Goal: Information Seeking & Learning: Find specific fact

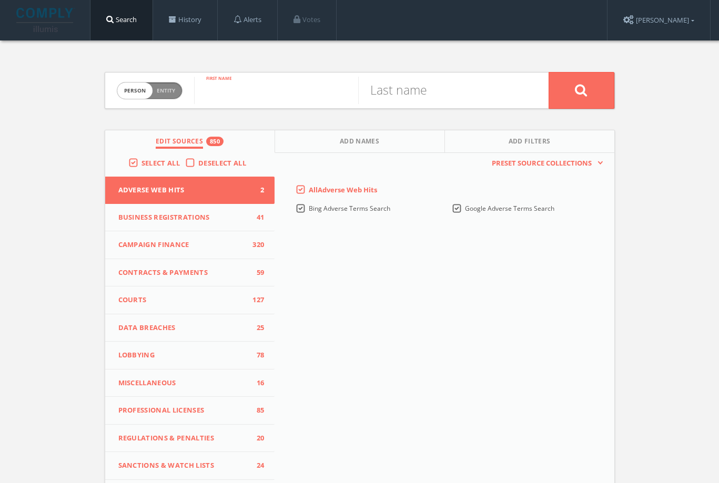
paste input "[PERSON_NAME]"
click at [265, 95] on input "[PERSON_NAME]" at bounding box center [276, 90] width 164 height 27
type input "[PERSON_NAME]"
paste input "[PERSON_NAME]"
type input "[PERSON_NAME]"
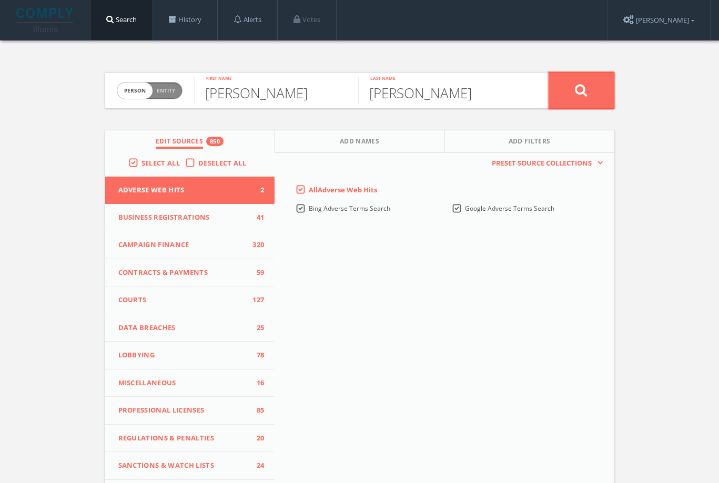
click at [465, 84] on button at bounding box center [582, 90] width 66 height 37
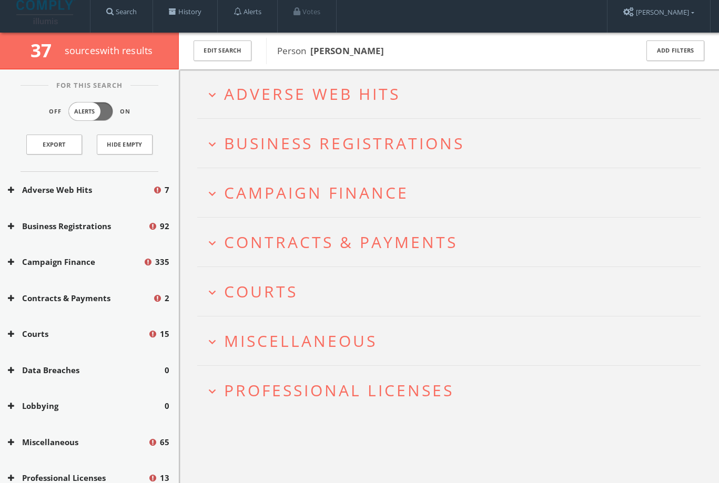
scroll to position [8, 0]
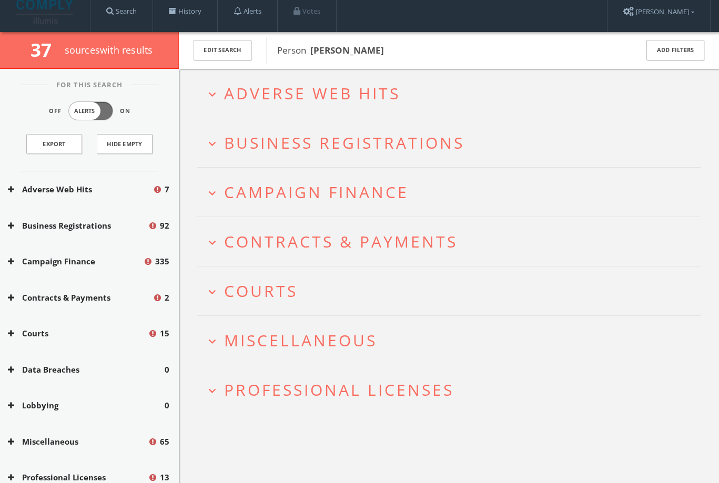
click at [298, 347] on span "Miscellaneous" at bounding box center [300, 341] width 153 height 22
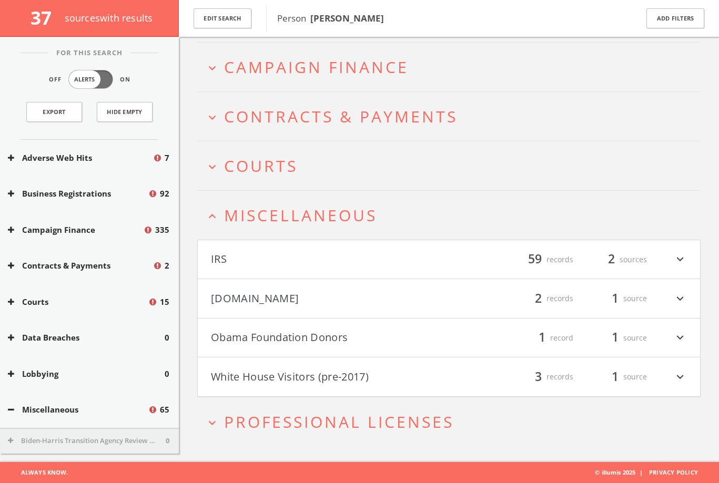
click at [299, 341] on button "Obama Foundation Donors" at bounding box center [330, 338] width 238 height 18
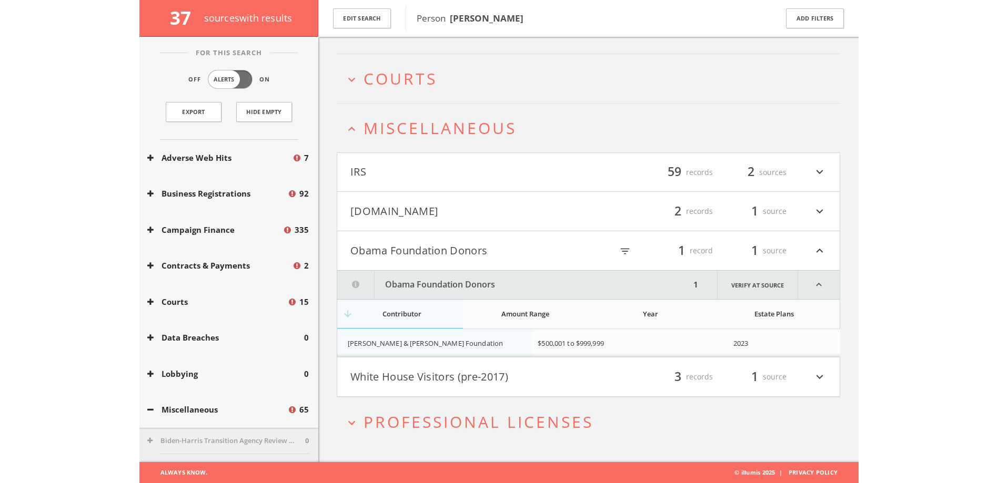
scroll to position [226, 0]
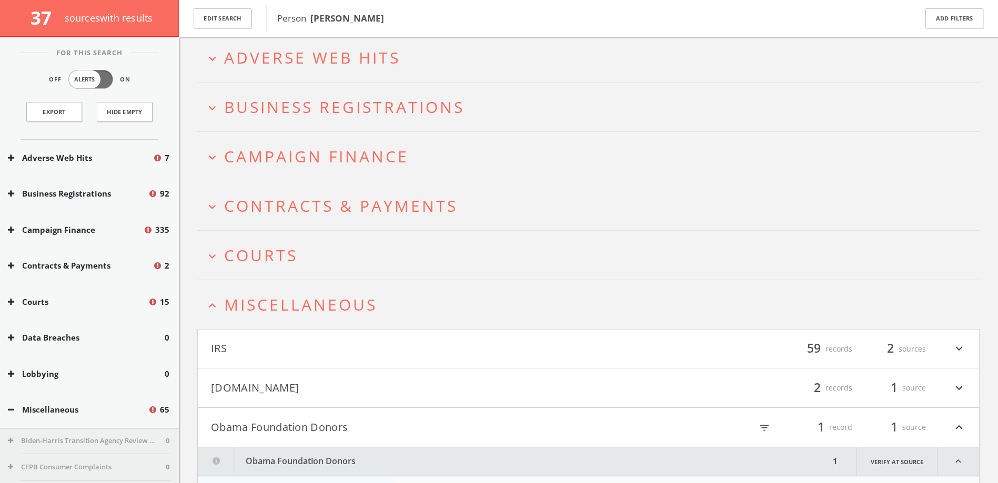
click at [329, 151] on span "Campaign Finance" at bounding box center [316, 157] width 185 height 22
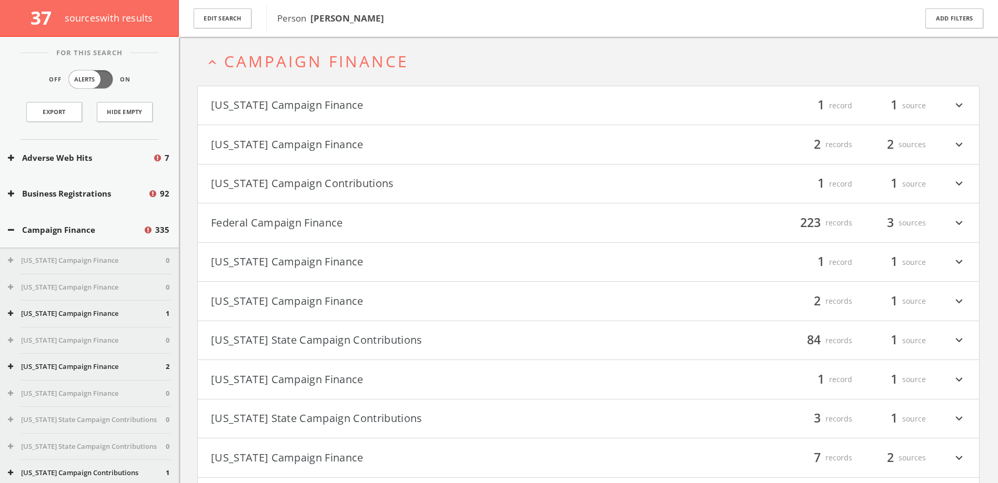
click at [306, 224] on button "Federal Campaign Finance" at bounding box center [400, 223] width 378 height 18
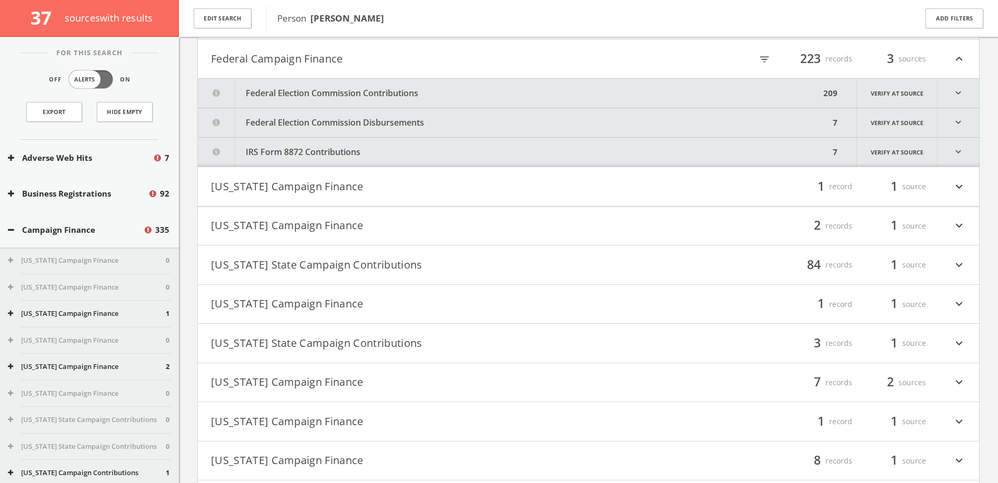
scroll to position [311, 0]
click at [465, 59] on icon "filter_list" at bounding box center [764, 58] width 12 height 12
paste input "[PERSON_NAME]"
type input "[PERSON_NAME]"
click at [465, 92] on button "Federal Election Commission Contributions" at bounding box center [514, 91] width 632 height 29
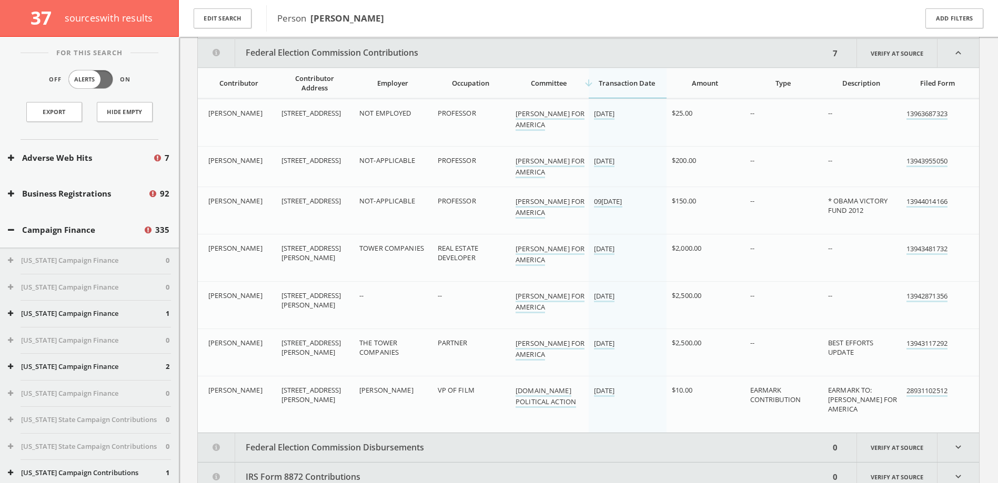
scroll to position [350, 0]
click at [318, 82] on div "Contributor Address" at bounding box center [314, 81] width 67 height 19
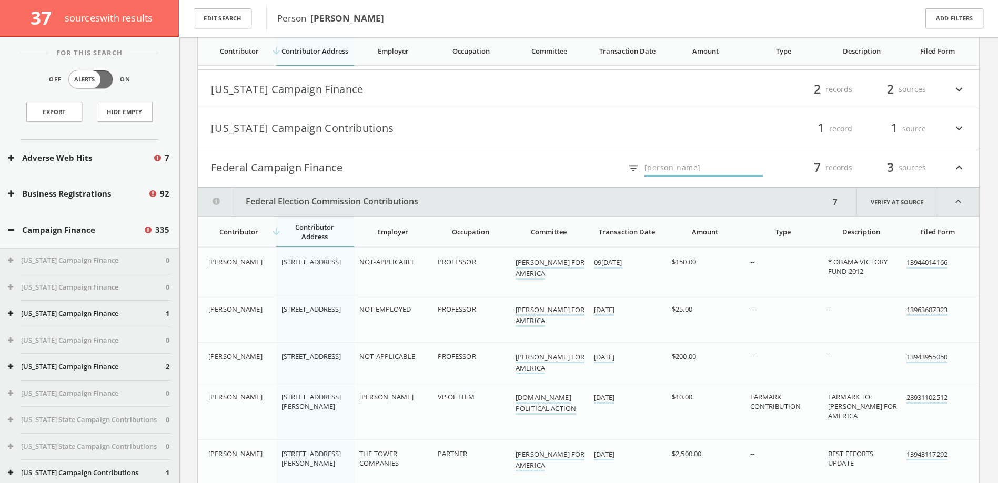
scroll to position [0, 0]
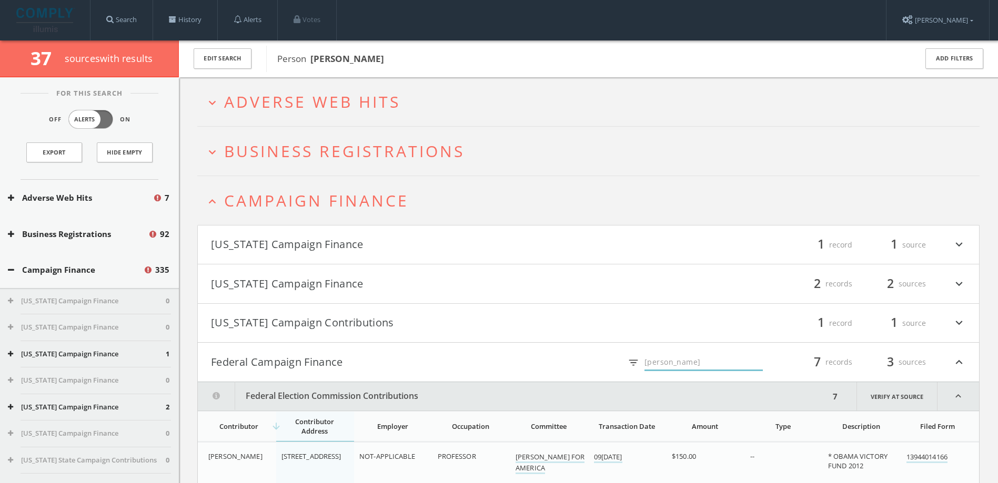
click at [276, 181] on h2 "expand_less Campaign Finance" at bounding box center [588, 200] width 782 height 49
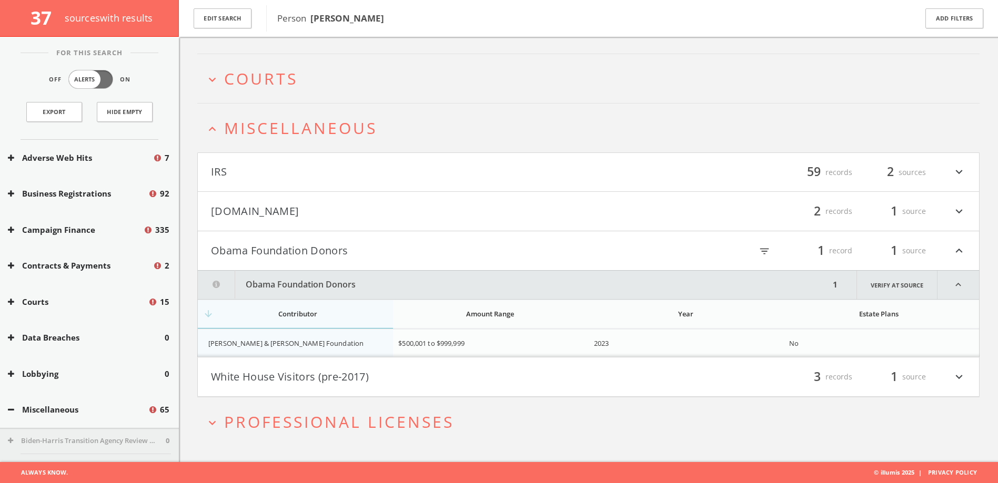
click at [265, 209] on button "[DOMAIN_NAME]" at bounding box center [400, 211] width 378 height 18
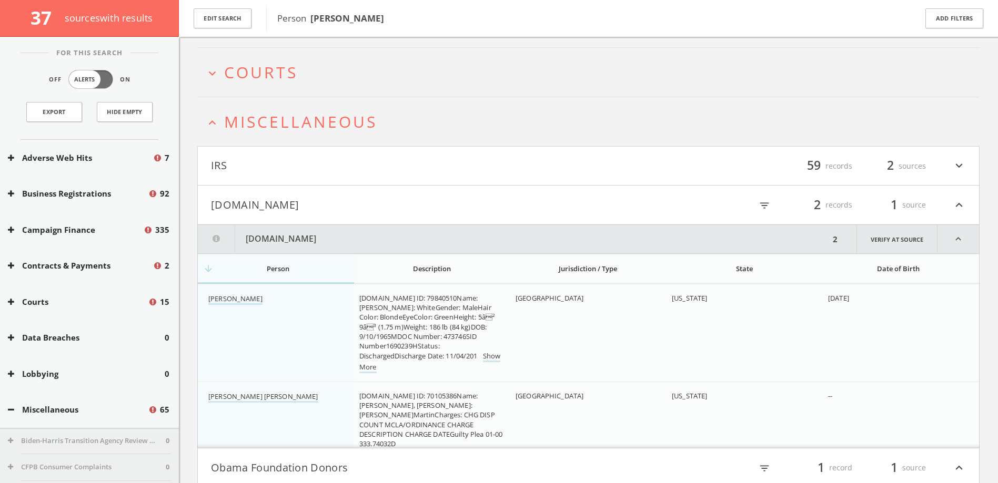
click at [285, 126] on span "Miscellaneous" at bounding box center [300, 122] width 153 height 22
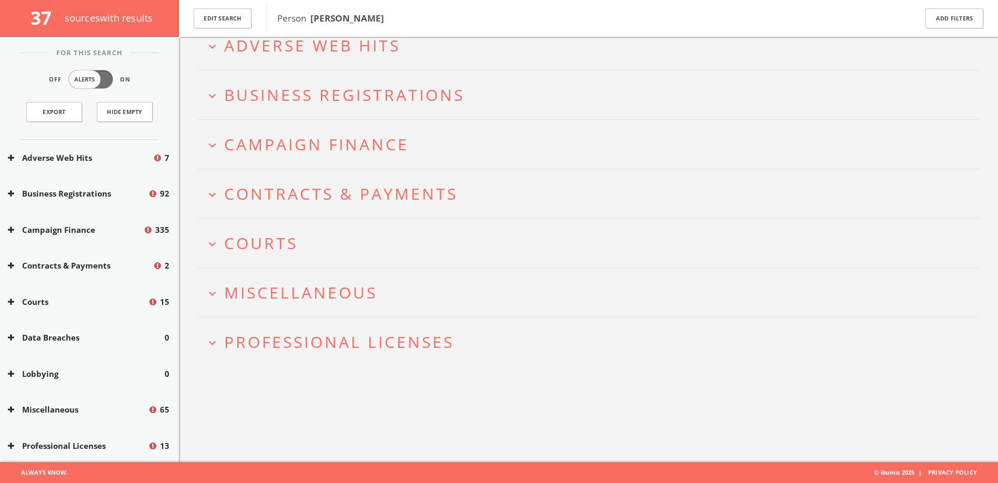
scroll to position [62, 0]
click at [302, 140] on span "Campaign Finance" at bounding box center [316, 145] width 185 height 22
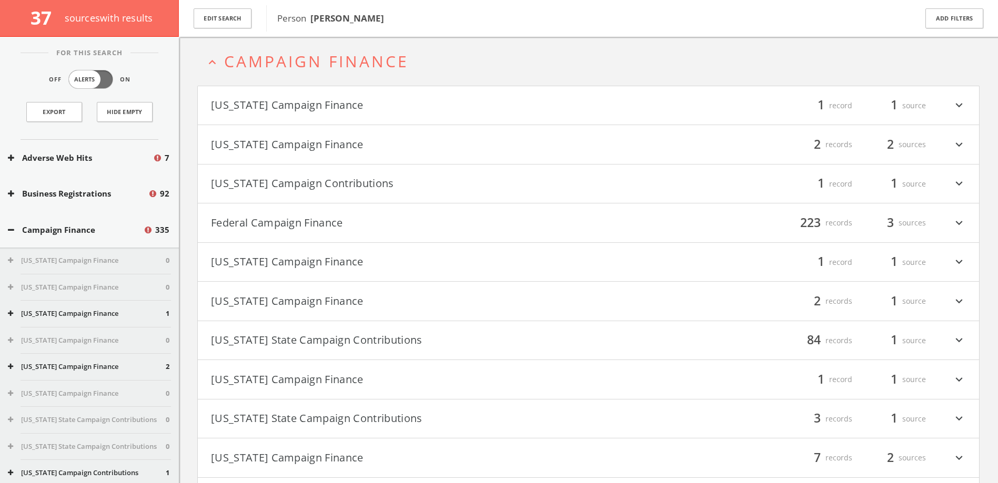
click at [366, 210] on h4 "Federal Campaign Finance filter_list 223 records 3 sources expand_more" at bounding box center [588, 223] width 781 height 39
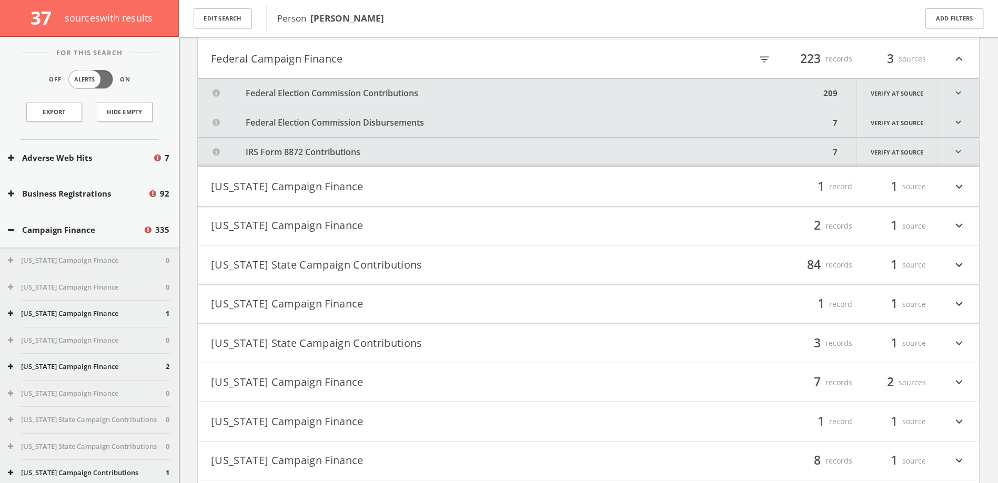
scroll to position [311, 0]
click at [465, 53] on div "filter_list 223 records 3 sources expand_less" at bounding box center [777, 57] width 378 height 18
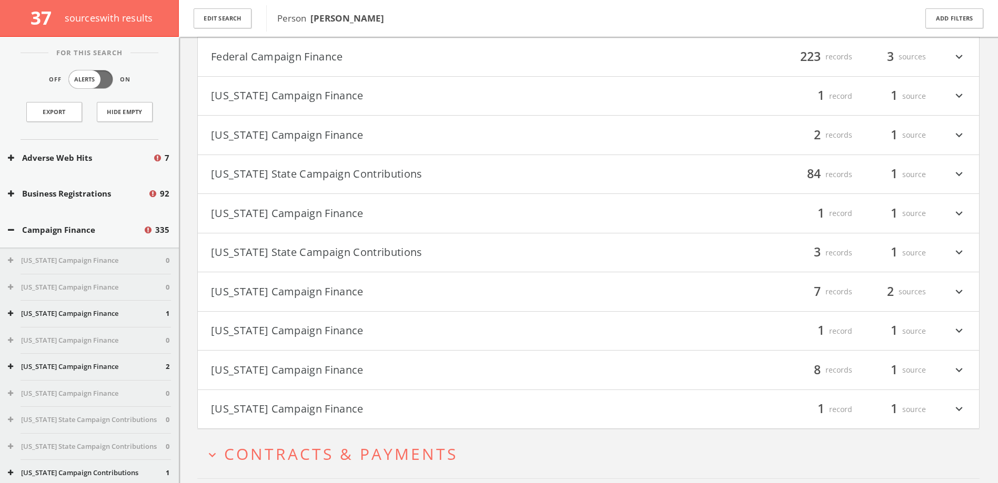
click at [465, 60] on div "filter_list 223 records 3 sources expand_more" at bounding box center [777, 57] width 378 height 18
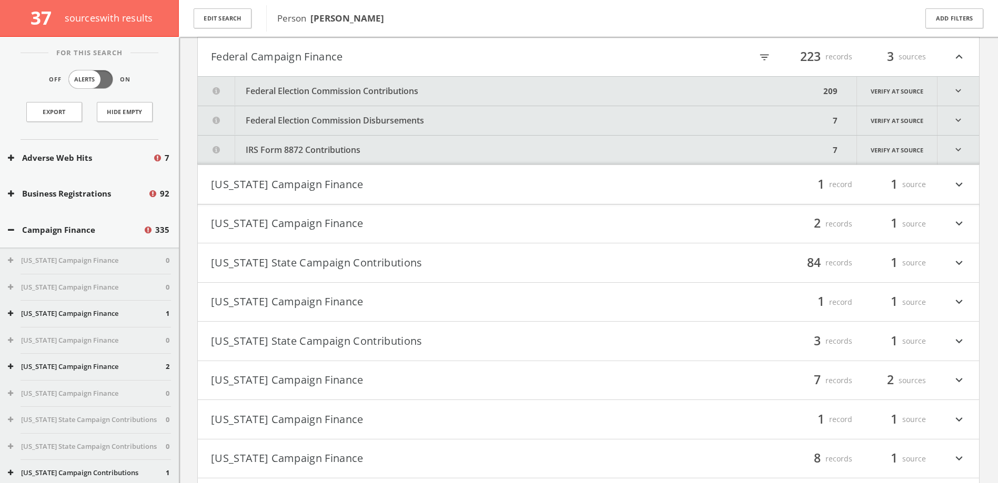
click at [465, 62] on icon "filter_list" at bounding box center [764, 58] width 12 height 12
type input "[PERSON_NAME]"
click at [465, 77] on div "7 Verify at source expand_more" at bounding box center [903, 91] width 149 height 29
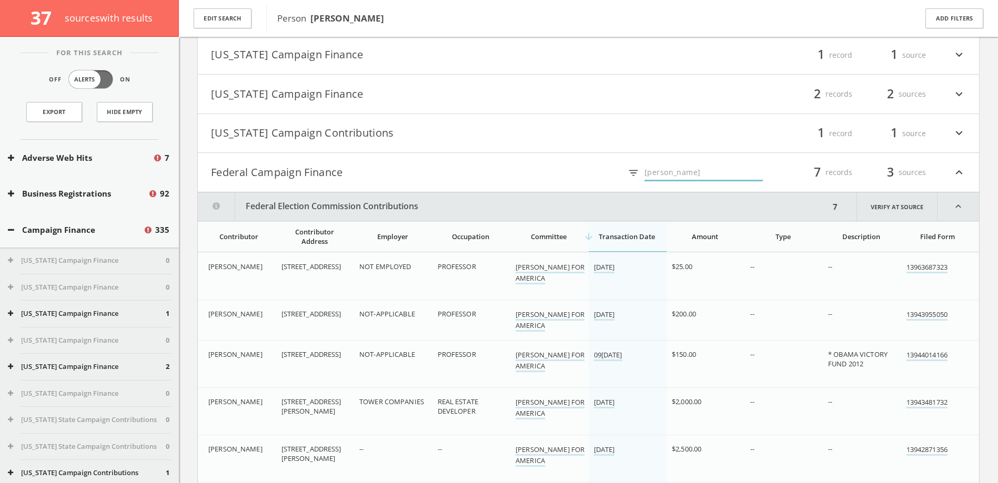
scroll to position [0, 0]
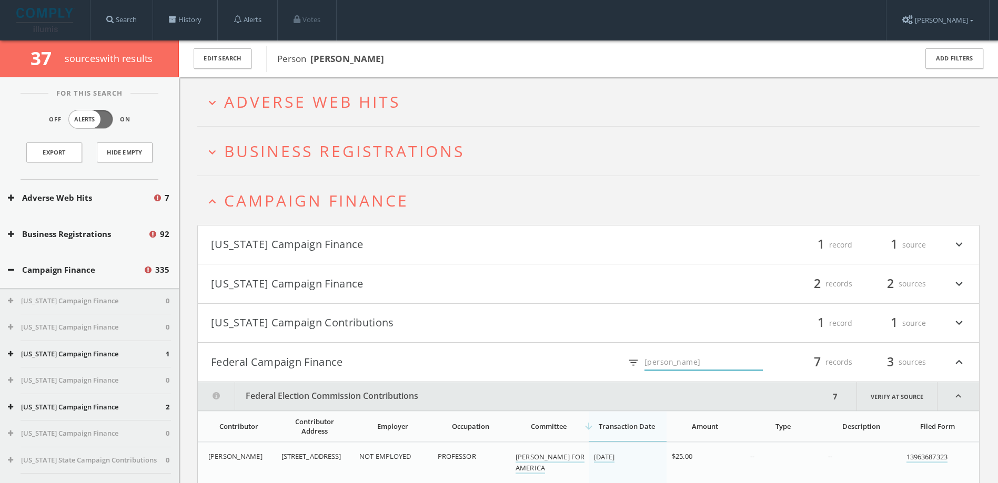
click at [332, 205] on span "Campaign Finance" at bounding box center [316, 201] width 185 height 22
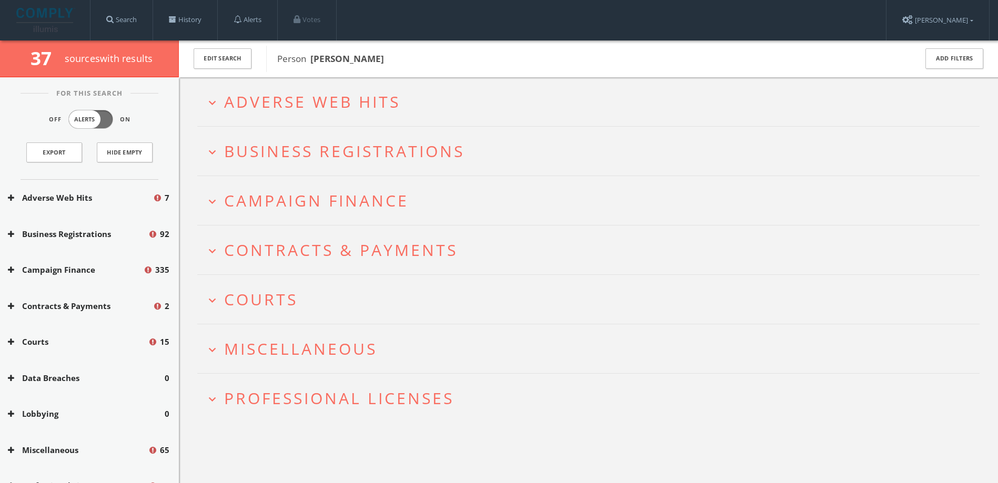
click at [284, 308] on span "Courts" at bounding box center [261, 300] width 74 height 22
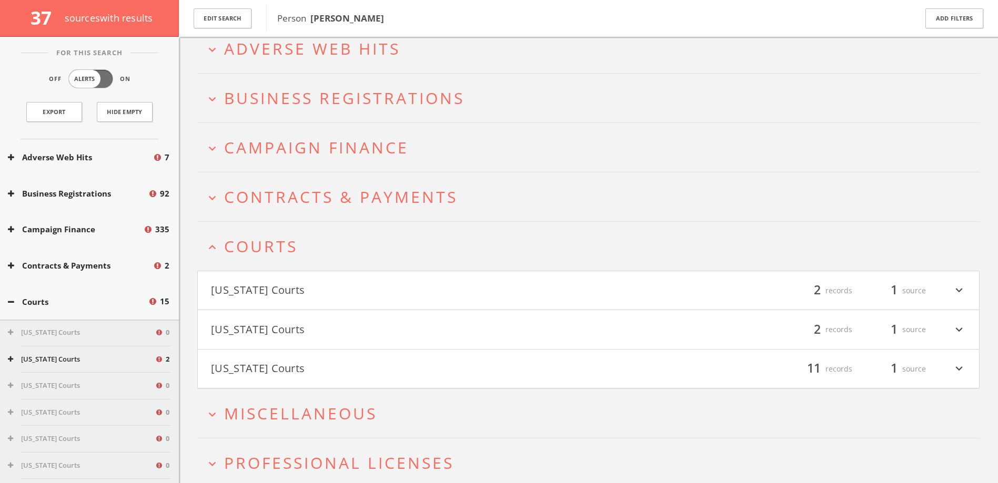
scroll to position [99, 0]
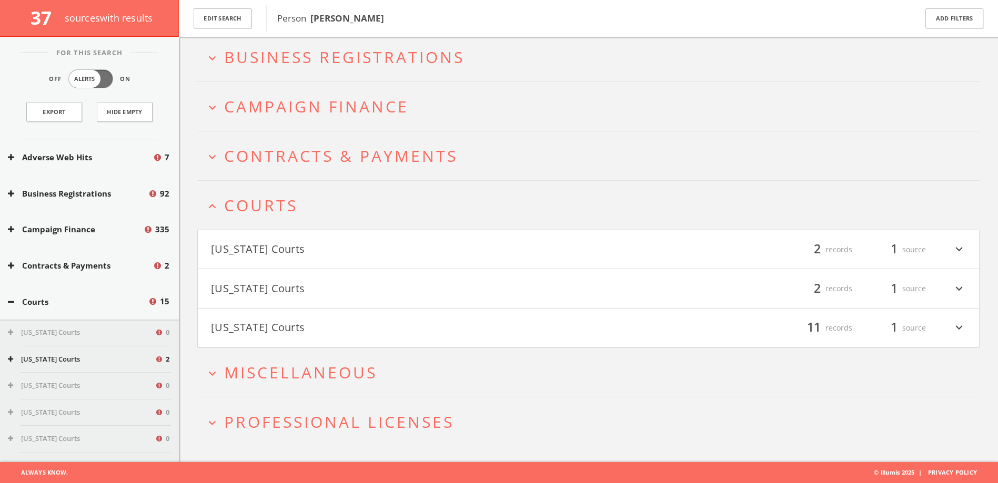
click at [304, 249] on button "Arizona Courts" at bounding box center [400, 250] width 378 height 18
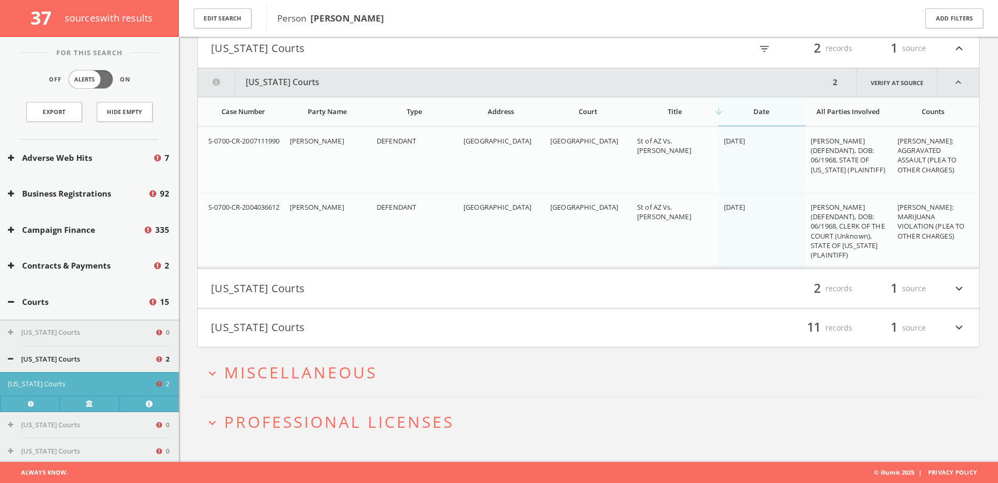
click at [289, 292] on button "District of Columbia Courts" at bounding box center [400, 289] width 378 height 18
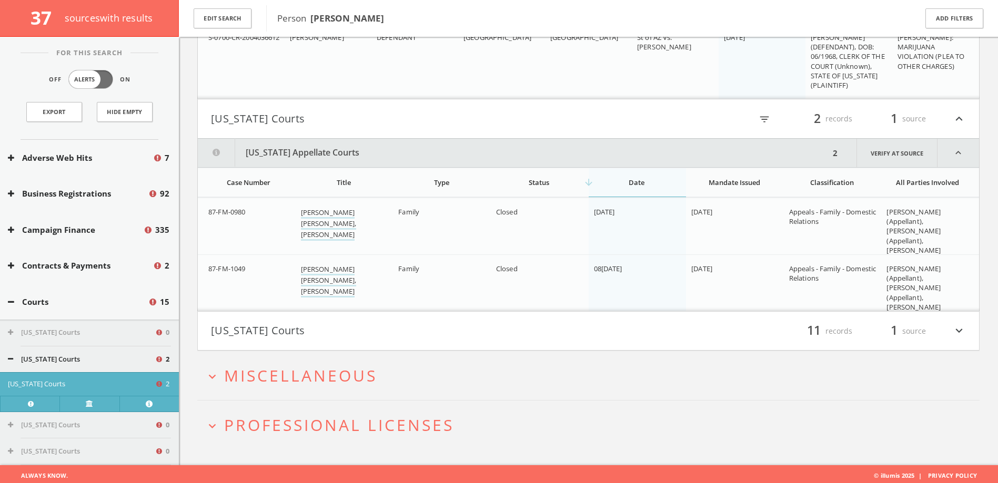
scroll to position [474, 0]
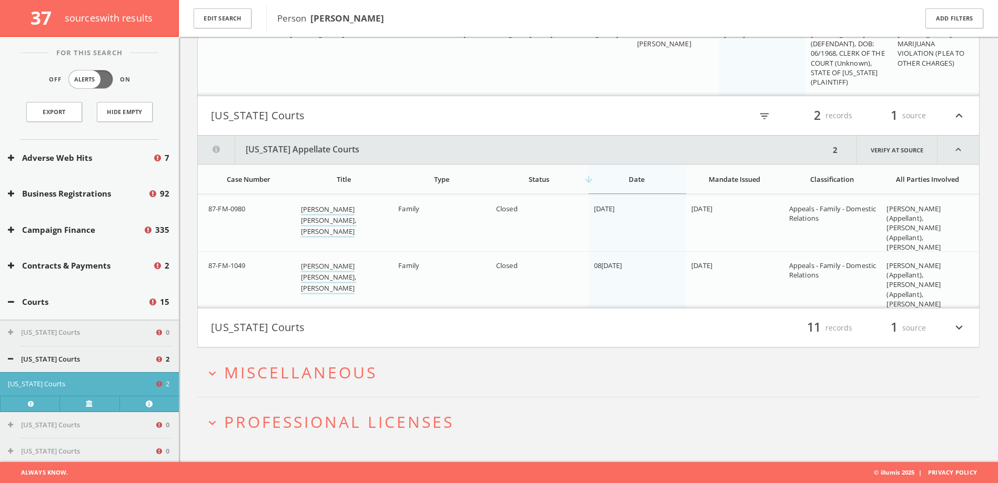
drag, startPoint x: 402, startPoint y: 16, endPoint x: 310, endPoint y: 18, distance: 92.0
click at [310, 18] on span "Person Jeffrey Abramson" at bounding box center [589, 19] width 625 height 14
click at [265, 383] on span "Miscellaneous" at bounding box center [300, 373] width 153 height 22
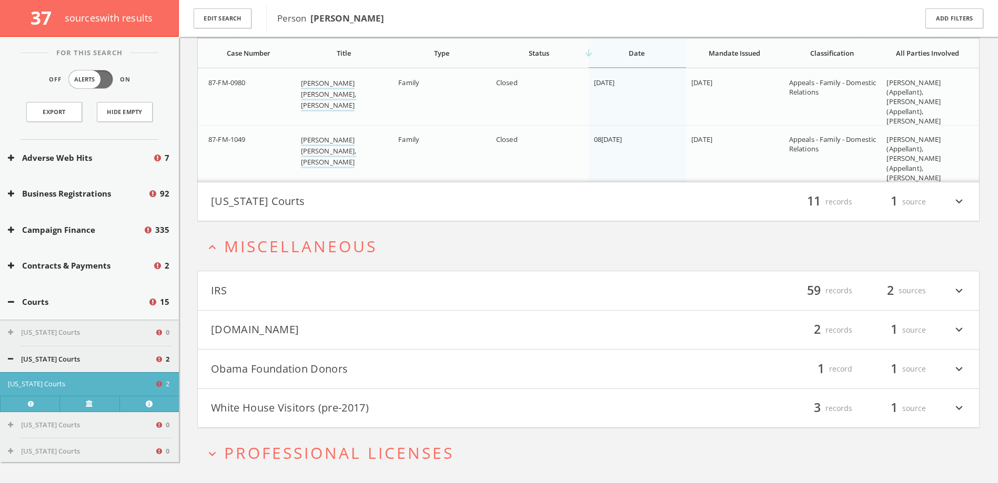
scroll to position [631, 0]
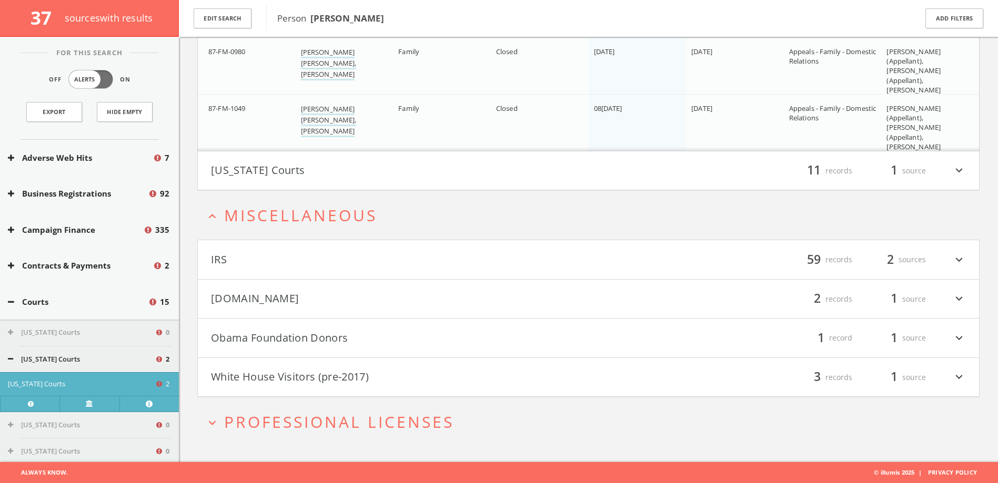
click at [318, 375] on button "White House Visitors (pre-2017)" at bounding box center [400, 378] width 378 height 18
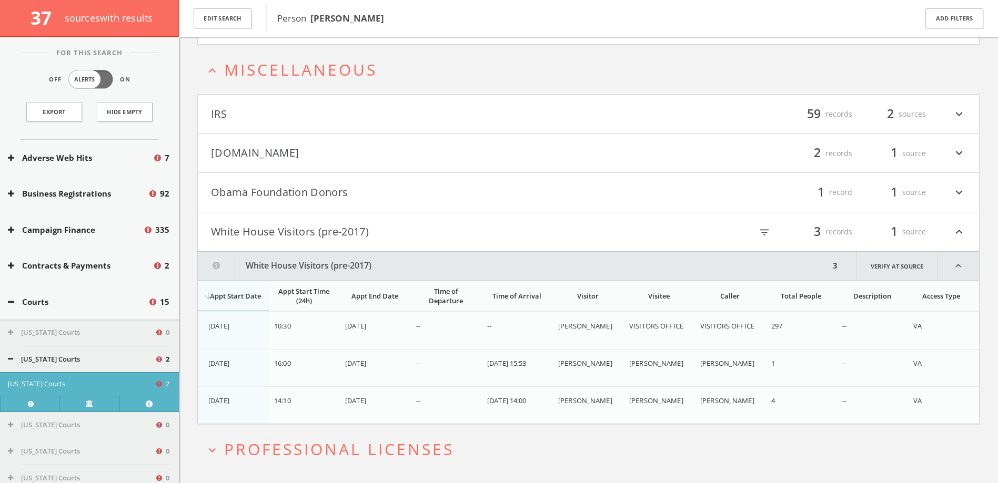
scroll to position [804, 0]
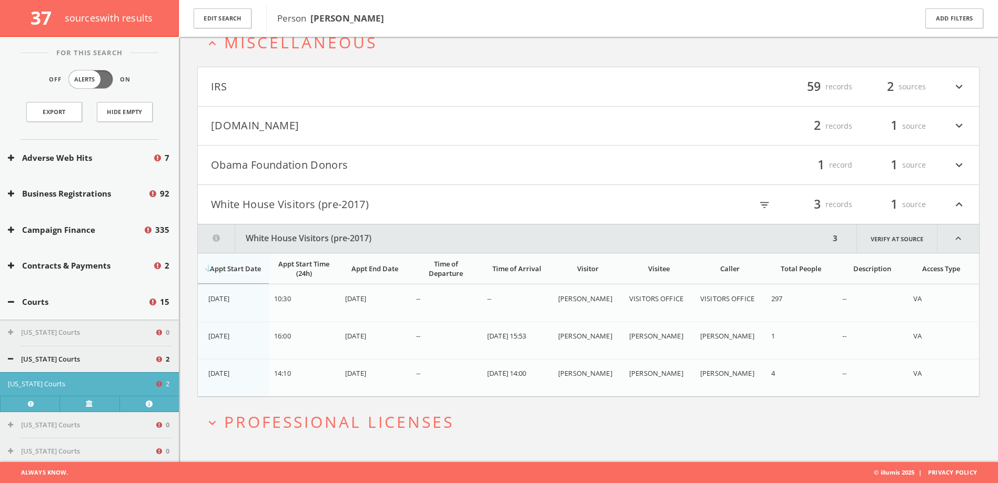
click at [332, 412] on span "Professional Licenses" at bounding box center [339, 422] width 230 height 22
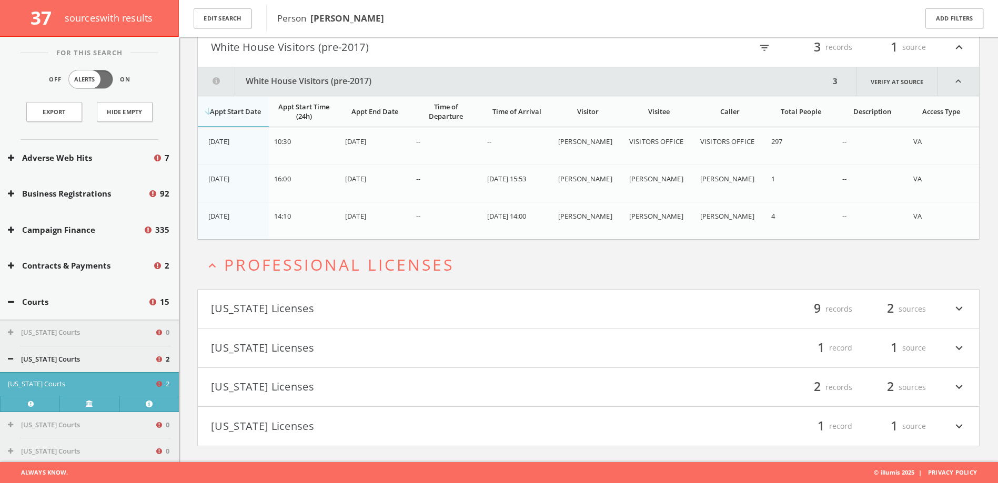
scroll to position [595, 0]
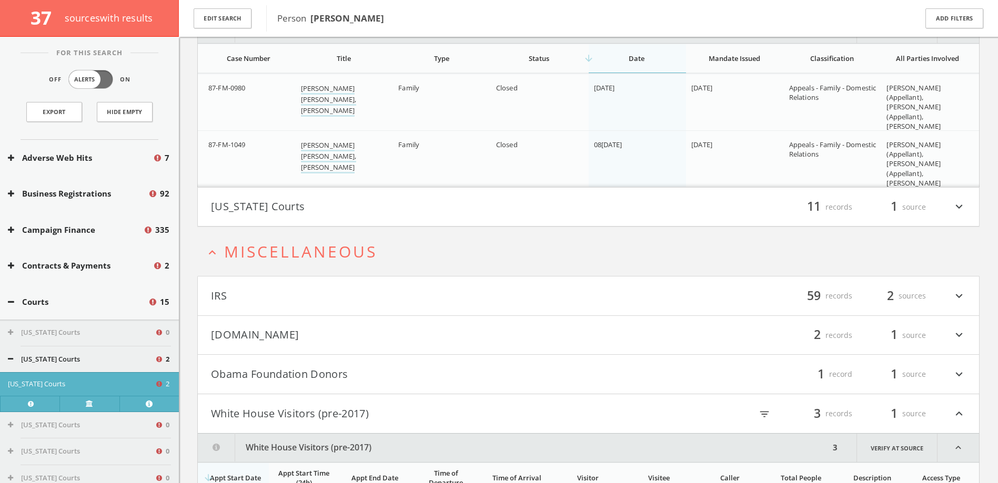
click at [298, 257] on span "Miscellaneous" at bounding box center [300, 252] width 153 height 22
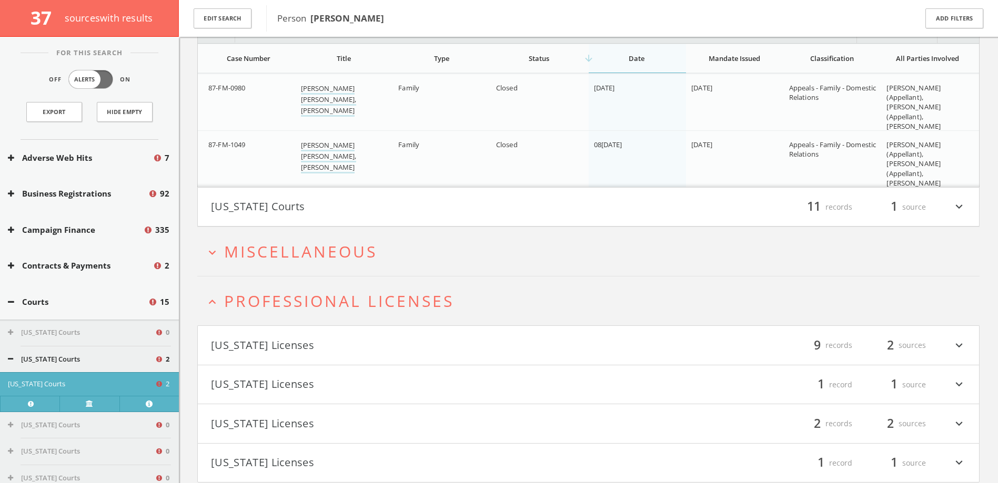
click at [310, 299] on span "Professional Licenses" at bounding box center [339, 301] width 230 height 22
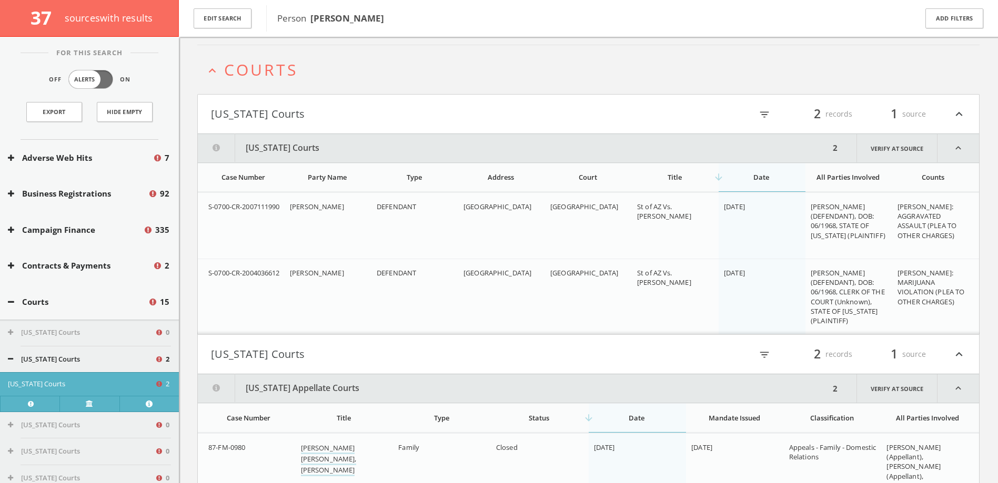
click at [297, 60] on span "Courts" at bounding box center [261, 70] width 74 height 22
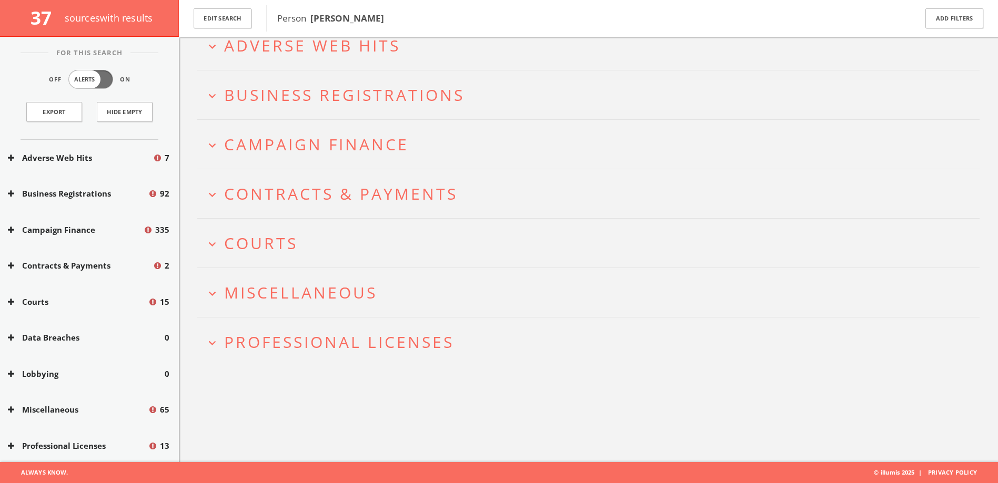
click at [300, 195] on span "Contracts & Payments" at bounding box center [341, 194] width 234 height 22
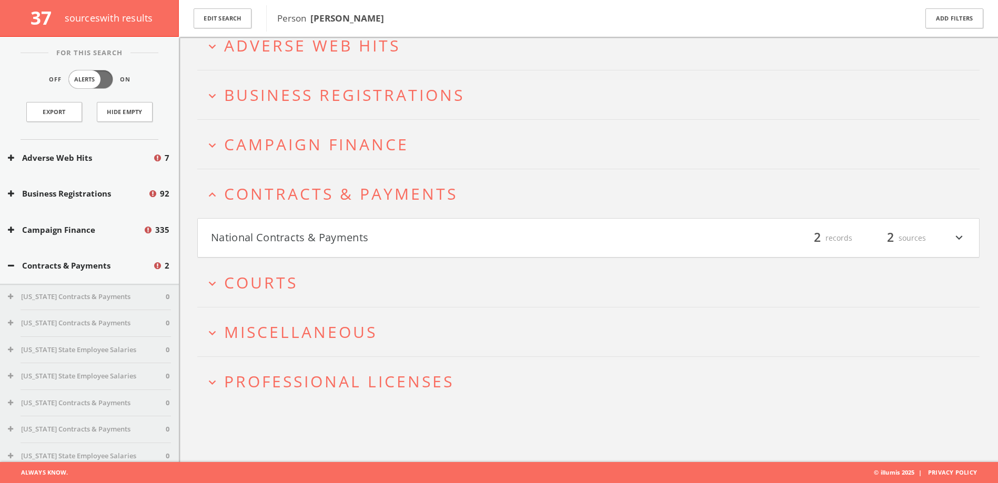
click at [300, 233] on button "National Contracts & Payments" at bounding box center [400, 238] width 378 height 18
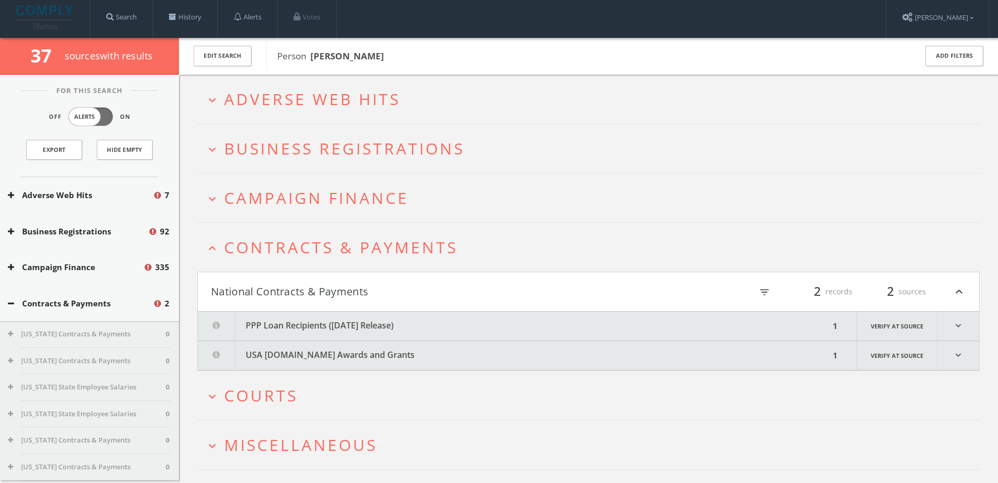
scroll to position [0, 0]
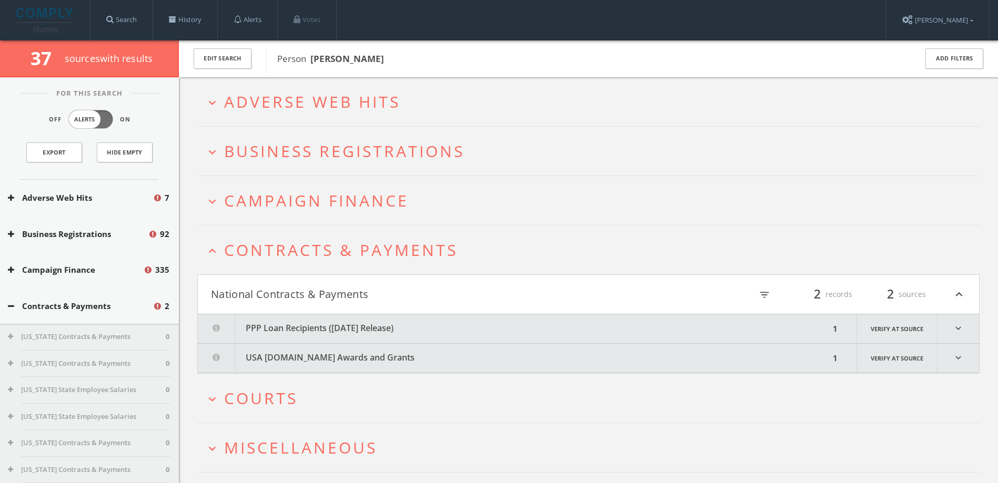
click at [324, 85] on h2 "expand_more Adverse Web Hits" at bounding box center [588, 101] width 782 height 49
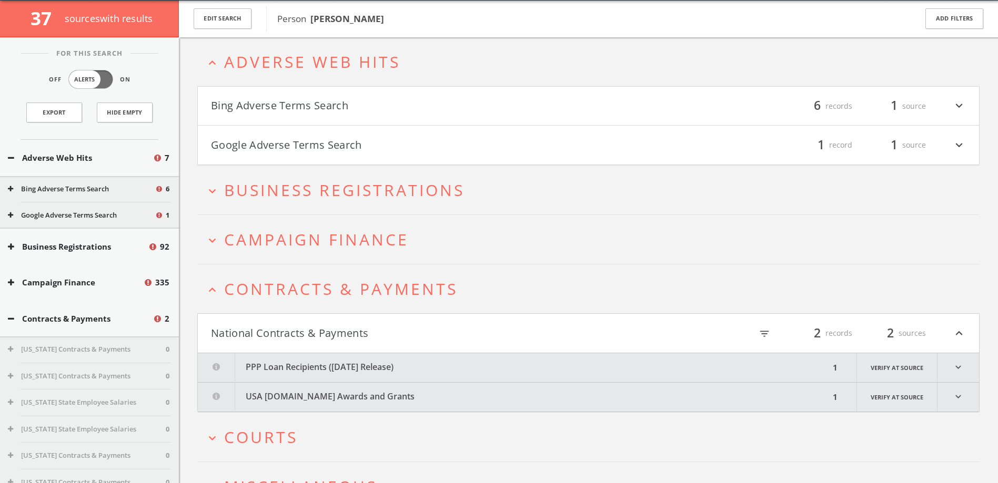
click at [318, 151] on button "Google Adverse Terms Search" at bounding box center [400, 145] width 378 height 18
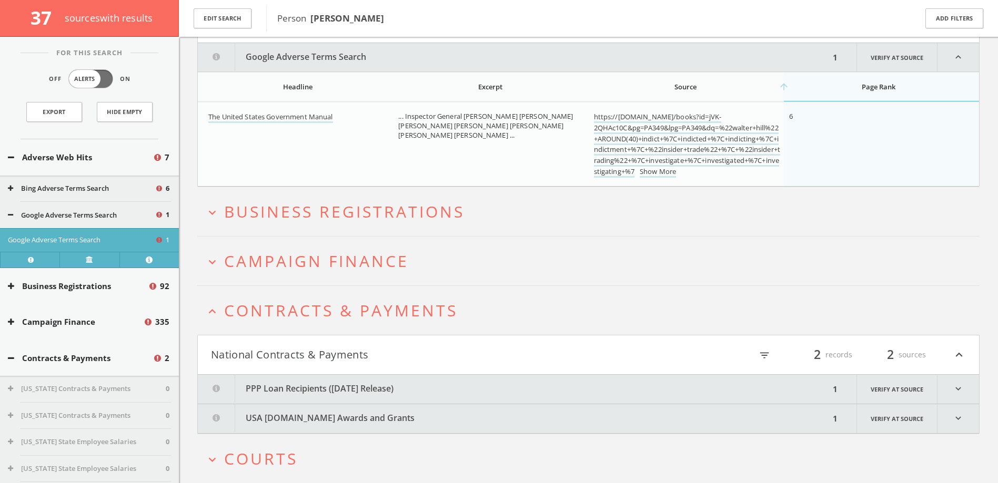
scroll to position [173, 0]
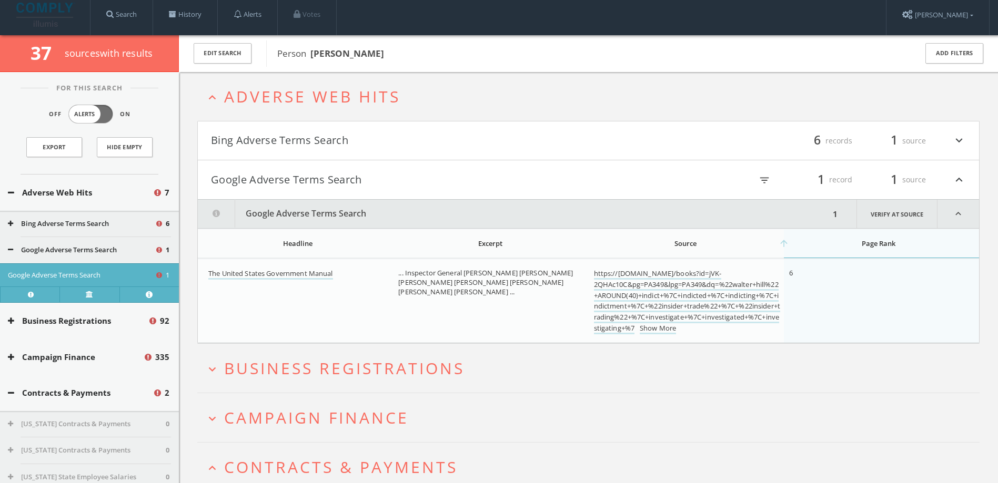
click at [339, 157] on h4 "Bing Adverse Terms Search filter_list 6 records 1 source expand_more" at bounding box center [588, 140] width 781 height 39
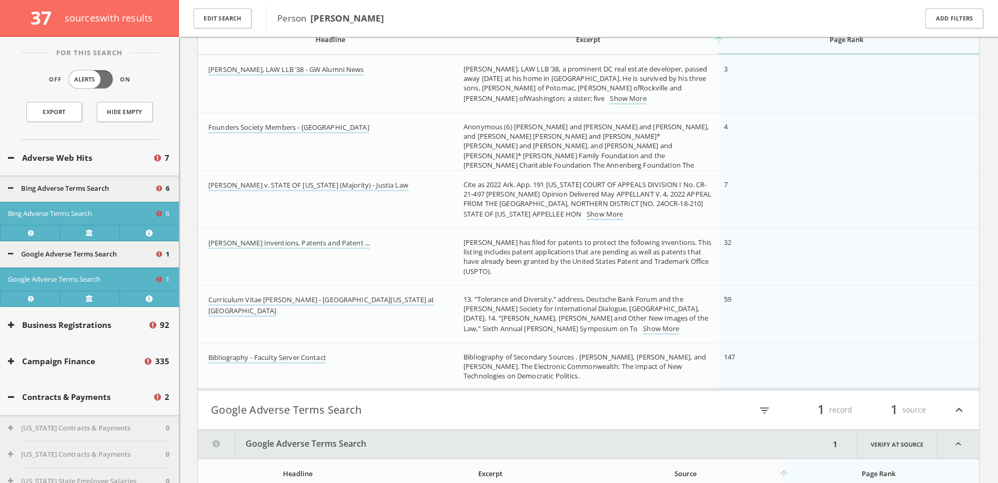
scroll to position [193, 0]
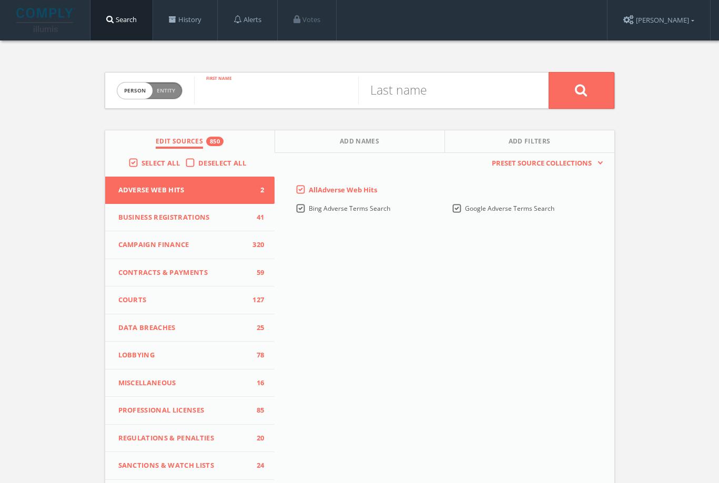
paste input "[PERSON_NAME]"
click at [277, 92] on input "[PERSON_NAME]" at bounding box center [276, 90] width 164 height 27
type input "Rona"
paste input "[PERSON_NAME]"
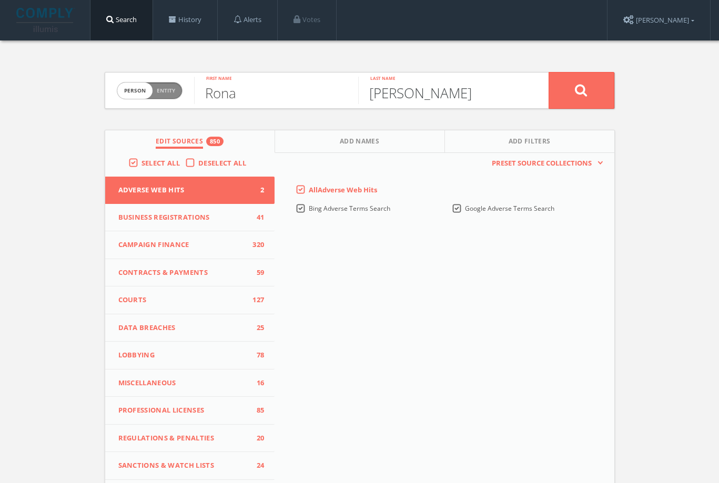
type input "[PERSON_NAME]"
click at [580, 88] on icon at bounding box center [581, 90] width 13 height 13
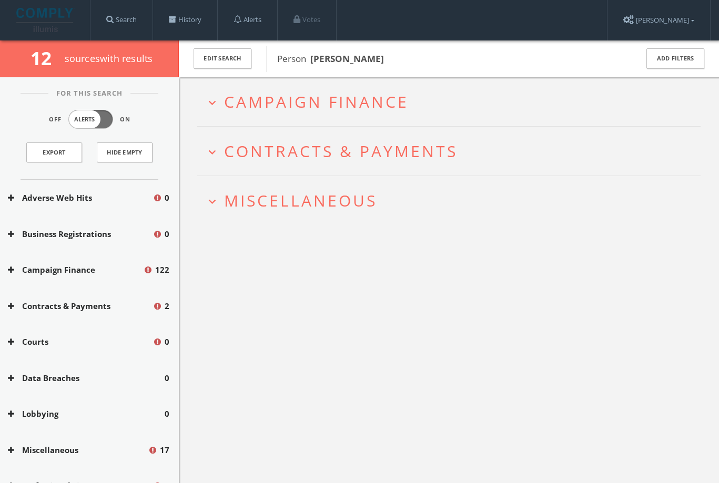
click at [309, 217] on h2 "expand_more Miscellaneous" at bounding box center [448, 200] width 503 height 49
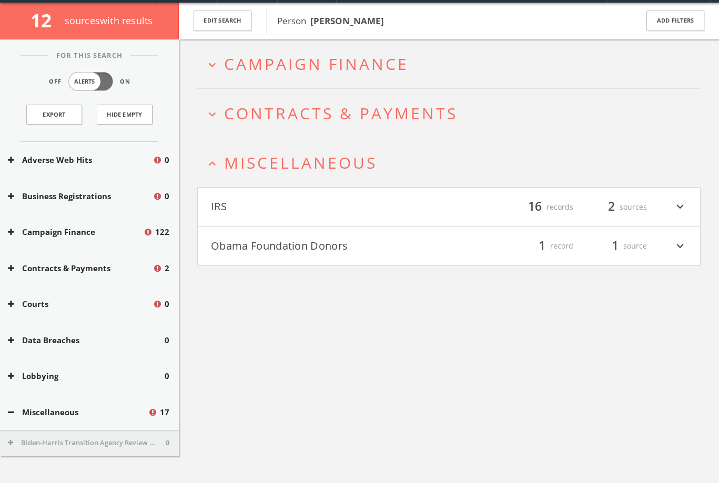
scroll to position [62, 0]
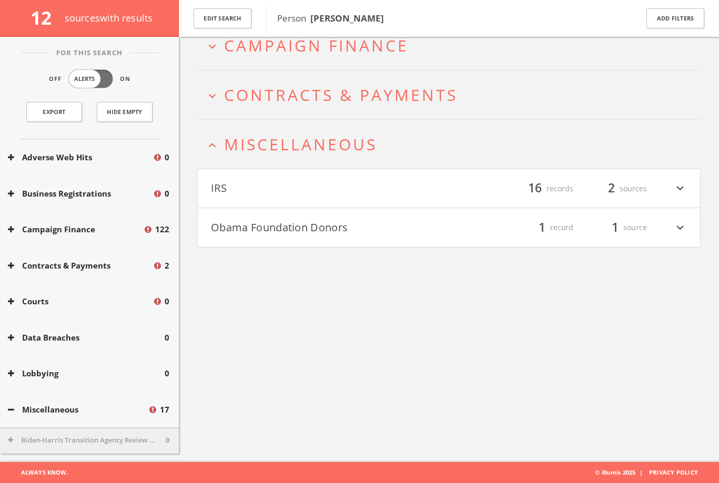
click at [280, 228] on button "Obama Foundation Donors" at bounding box center [330, 228] width 238 height 18
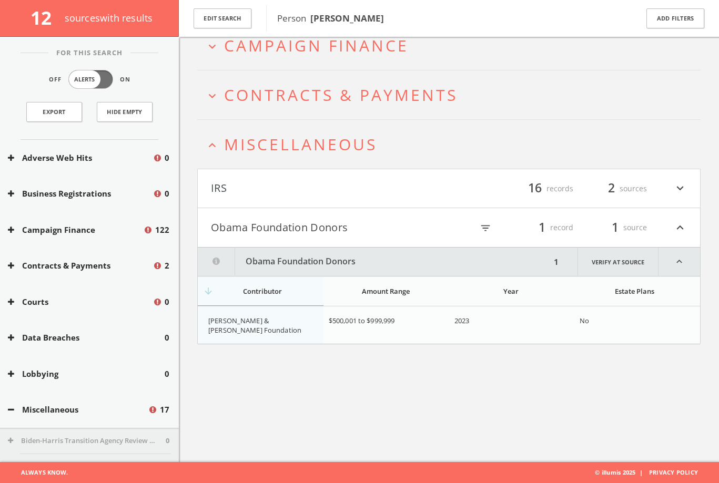
drag, startPoint x: 352, startPoint y: 231, endPoint x: 225, endPoint y: 231, distance: 126.7
click at [233, 232] on button "Obama Foundation Donors" at bounding box center [330, 228] width 238 height 18
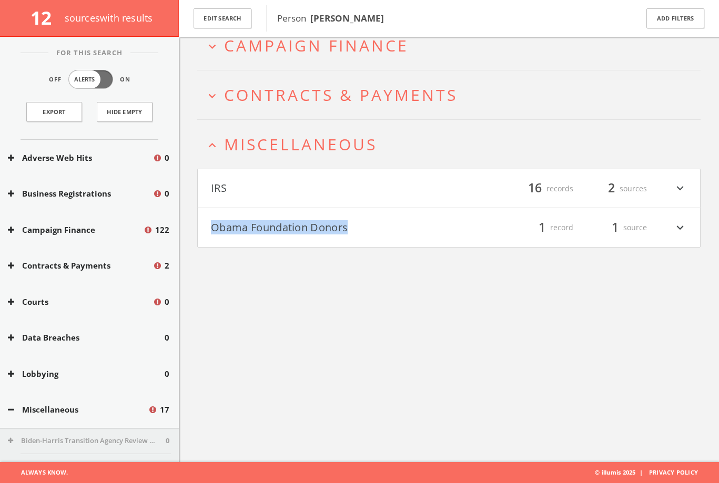
drag, startPoint x: 208, startPoint y: 232, endPoint x: 357, endPoint y: 231, distance: 148.3
click at [358, 231] on h4 "Obama Foundation Donors filter_list 1 record 1 source expand_more" at bounding box center [449, 227] width 502 height 39
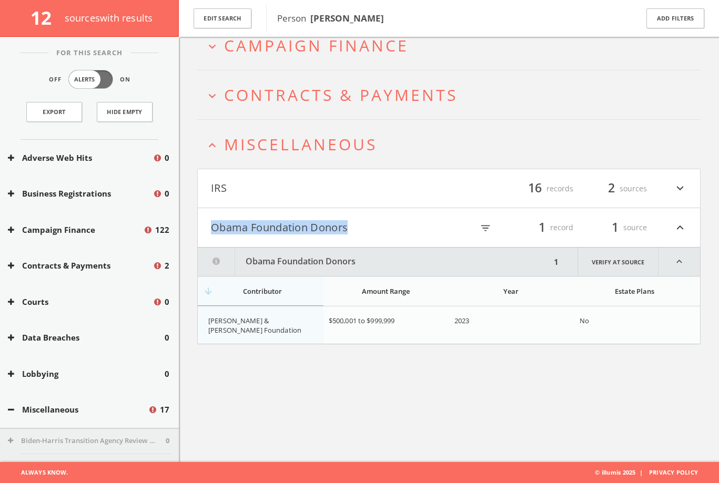
copy button "Obama Foundation Donors"
drag, startPoint x: 403, startPoint y: 322, endPoint x: 321, endPoint y: 323, distance: 82.0
click at [321, 323] on tr "[PERSON_NAME] & [PERSON_NAME] Foundation $500,001 to $999,999 2023 No" at bounding box center [449, 325] width 502 height 37
click at [341, 320] on span "$500,001 to $999,999" at bounding box center [362, 320] width 66 height 9
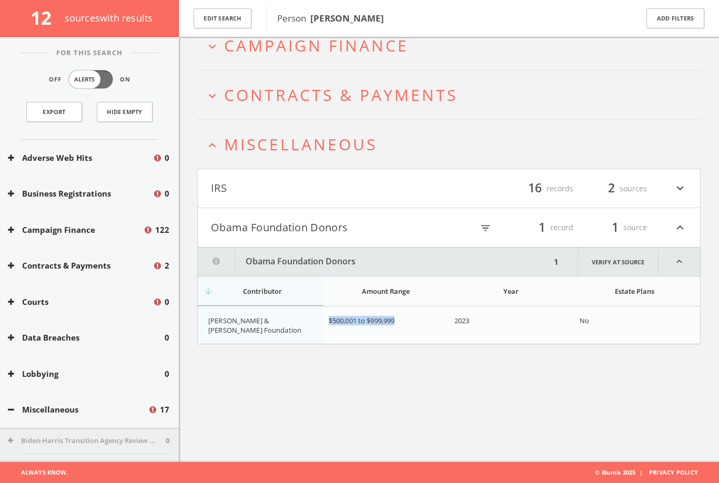
click at [341, 320] on span "$500,001 to $999,999" at bounding box center [362, 320] width 66 height 9
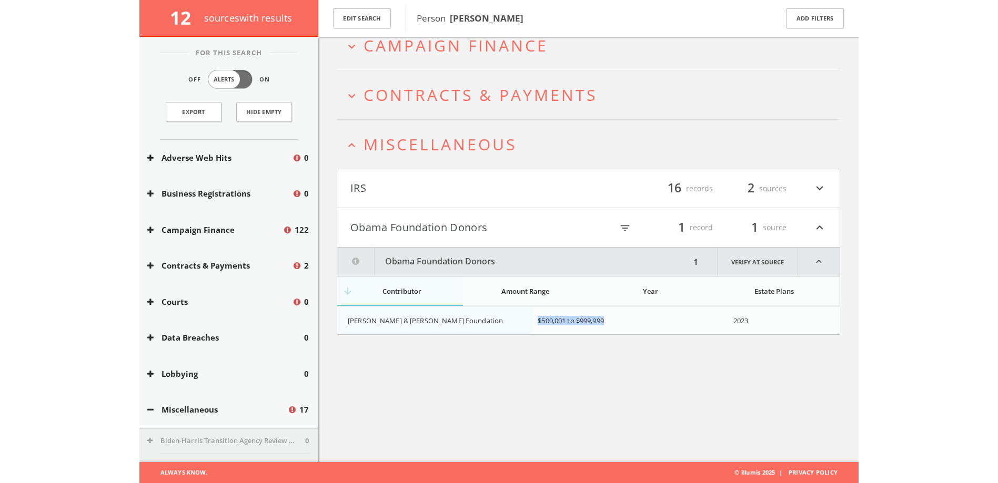
scroll to position [61, 0]
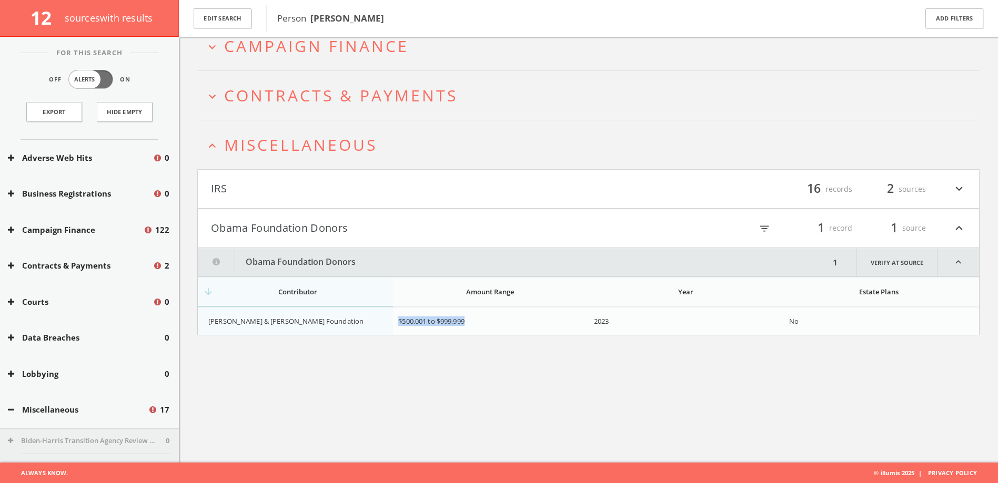
click at [342, 189] on button "IRS" at bounding box center [400, 189] width 378 height 18
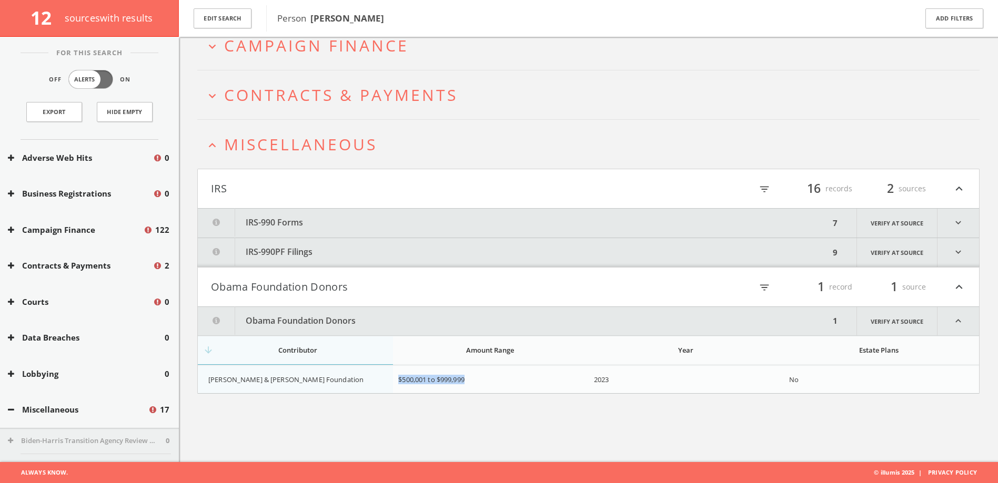
click at [312, 239] on button "IRS-990PF Filings" at bounding box center [514, 252] width 632 height 29
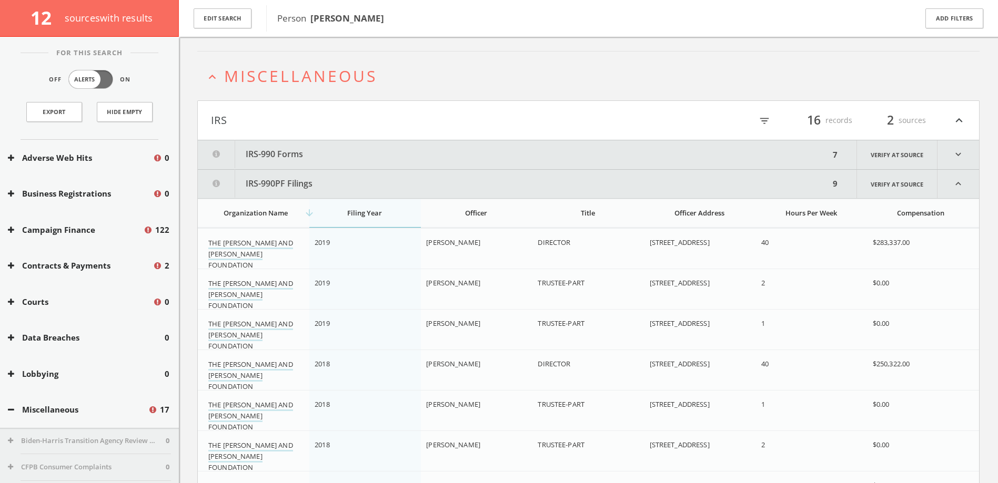
scroll to position [0, 0]
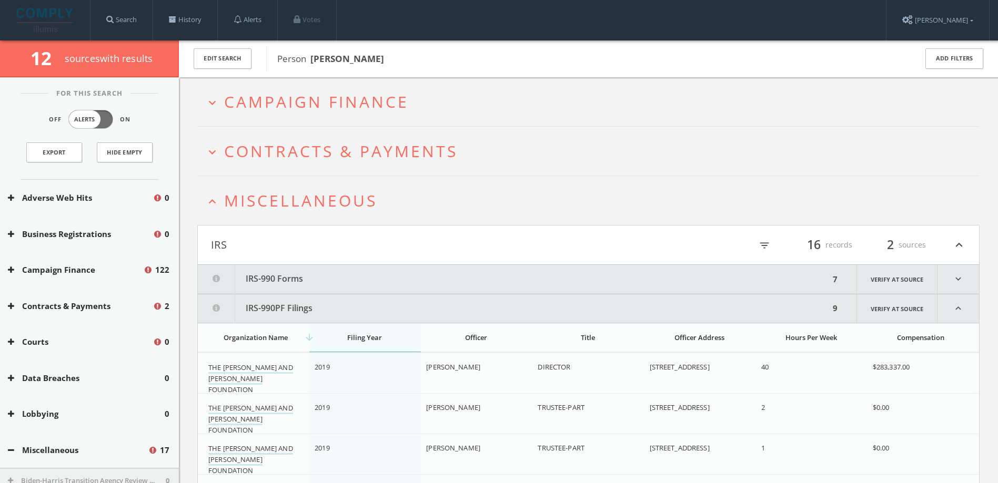
click at [299, 197] on span "Miscellaneous" at bounding box center [300, 201] width 153 height 22
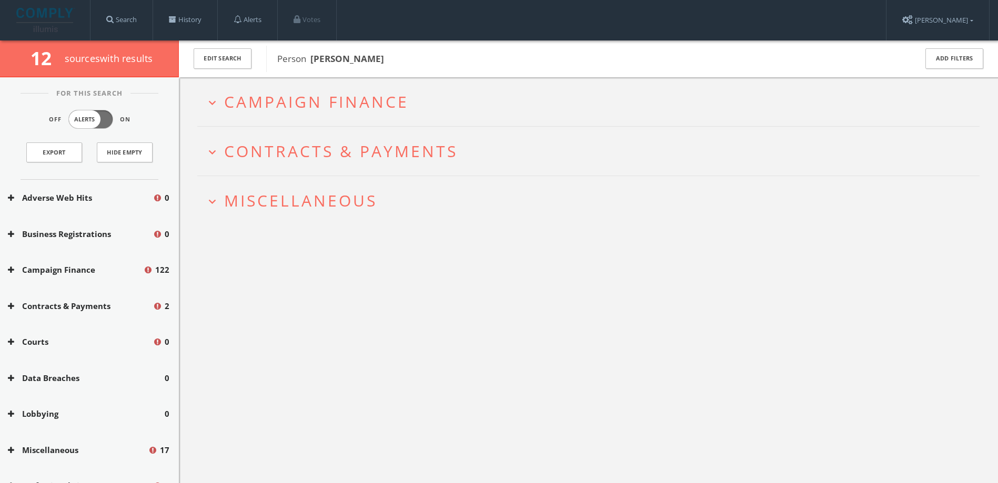
click at [319, 121] on h2 "expand_more Campaign Finance" at bounding box center [588, 101] width 782 height 49
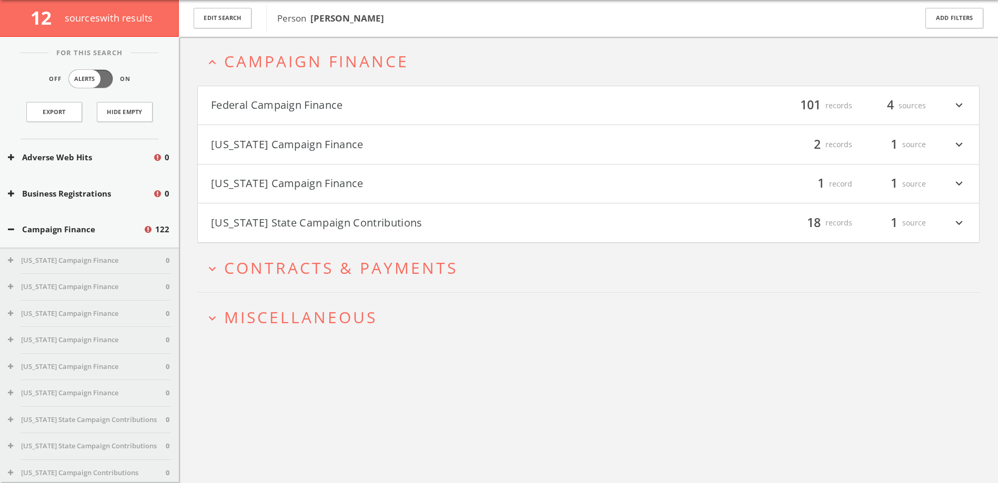
click at [315, 108] on button "Federal Campaign Finance" at bounding box center [400, 106] width 378 height 18
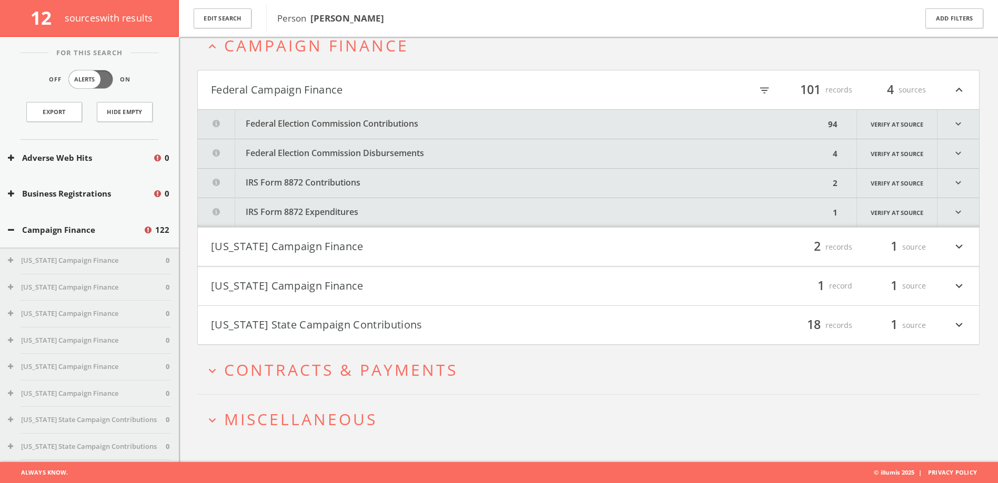
click at [311, 122] on button "Federal Election Commission Contributions" at bounding box center [511, 124] width 627 height 29
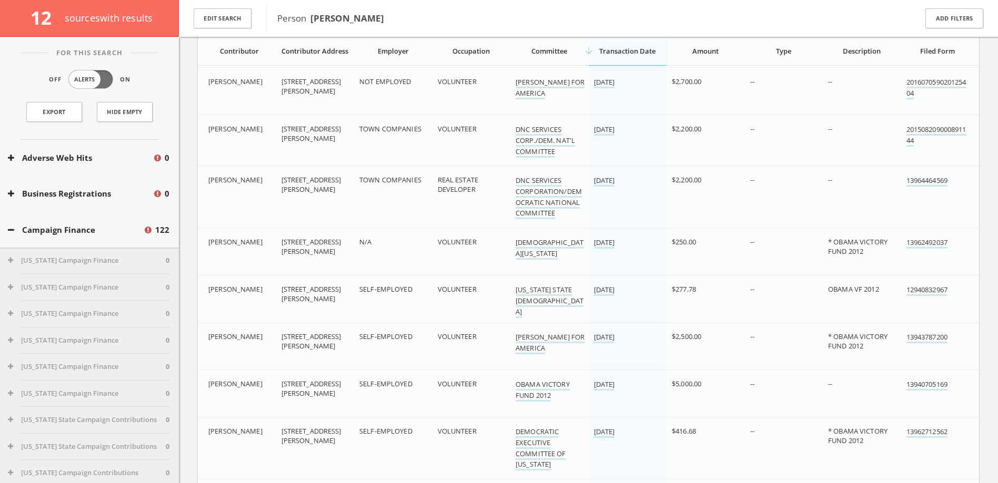
scroll to position [2807, 0]
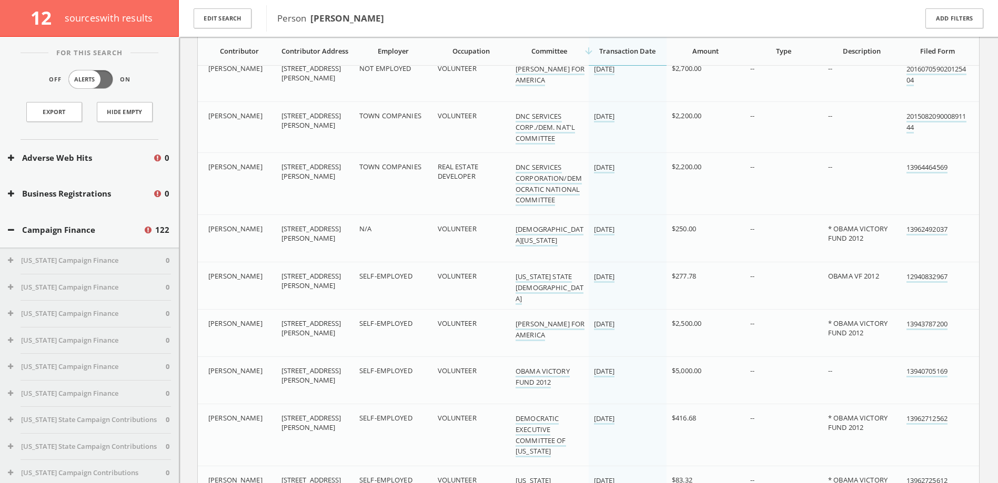
click at [718, 323] on span "* OBAMA VICTORY FUND 2012" at bounding box center [857, 328] width 59 height 19
copy span "[PERSON_NAME]"
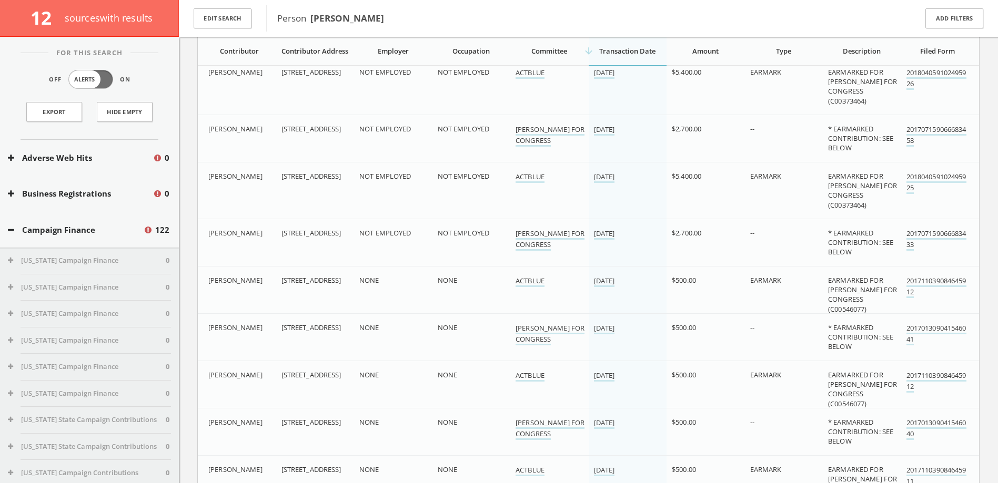
scroll to position [0, 0]
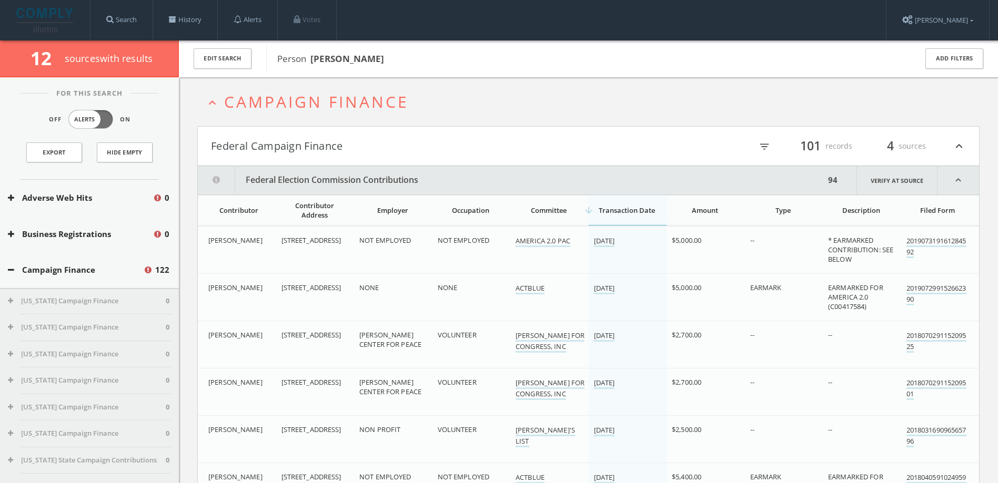
click at [718, 146] on icon "filter_list" at bounding box center [764, 147] width 12 height 12
paste input "[PERSON_NAME]"
type input "[PERSON_NAME]"
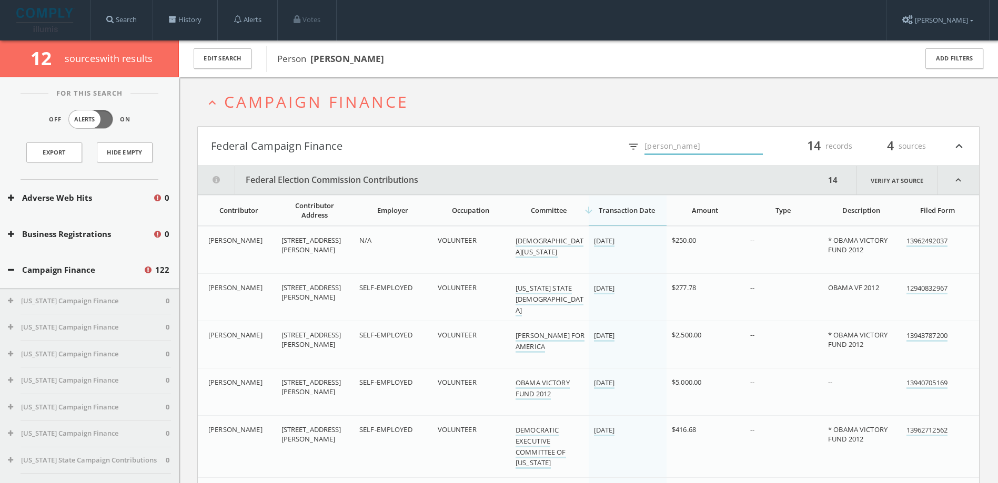
click at [82, 271] on button "Campaign Finance" at bounding box center [75, 270] width 135 height 12
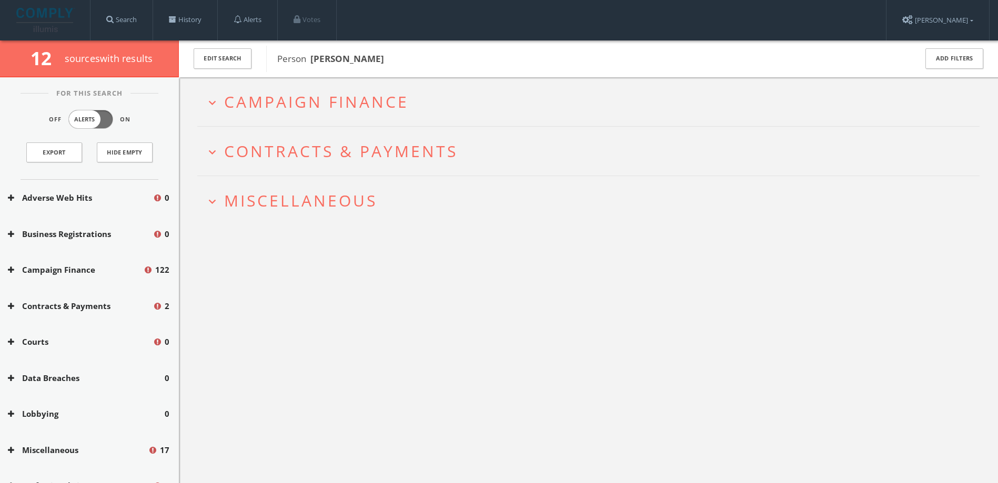
click at [358, 101] on span "Campaign Finance" at bounding box center [316, 102] width 185 height 22
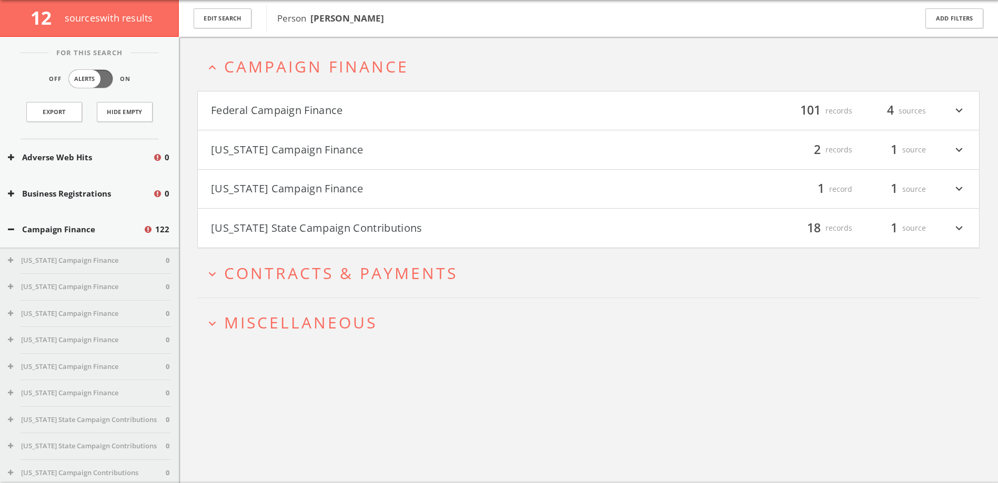
click at [322, 111] on button "Federal Campaign Finance" at bounding box center [400, 111] width 378 height 18
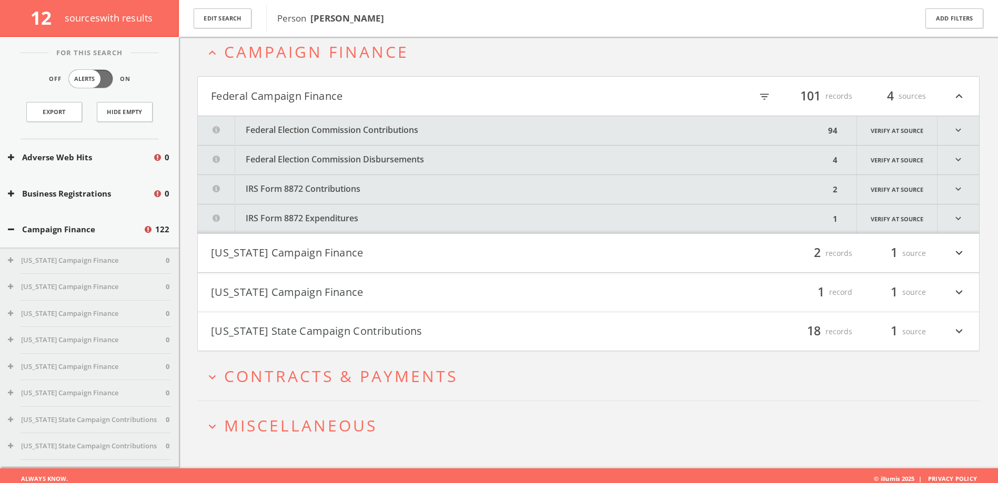
scroll to position [62, 0]
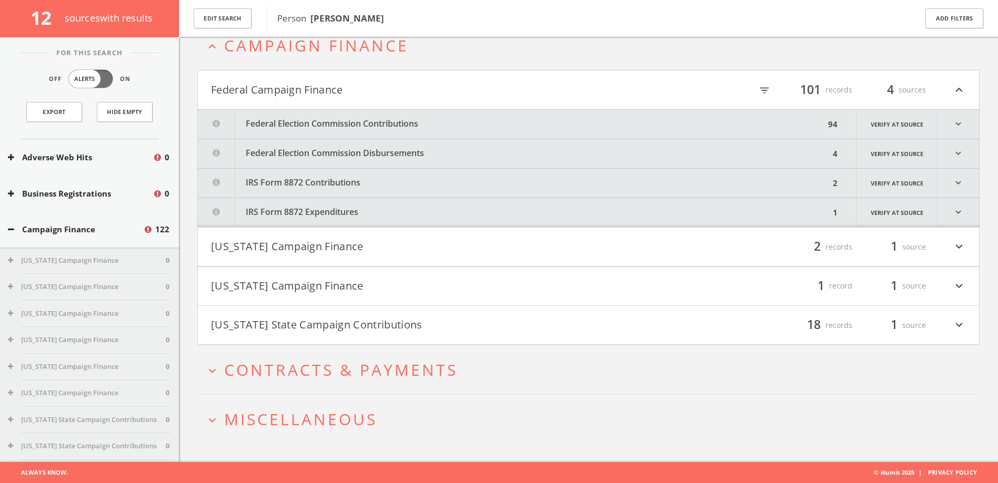
click at [718, 94] on div "filter_list 101 records 4 sources expand_less" at bounding box center [777, 90] width 378 height 18
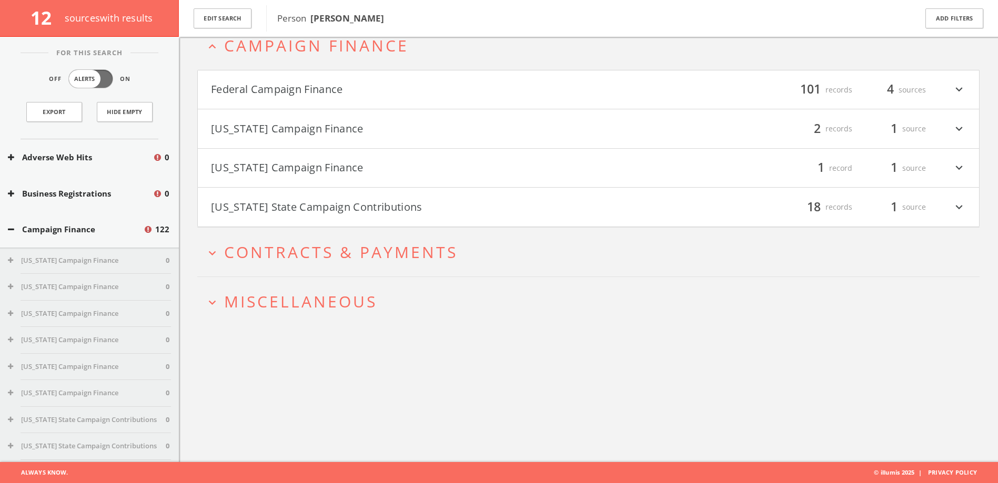
click at [718, 95] on div "filter_list 101 records 4 sources expand_more" at bounding box center [777, 90] width 378 height 18
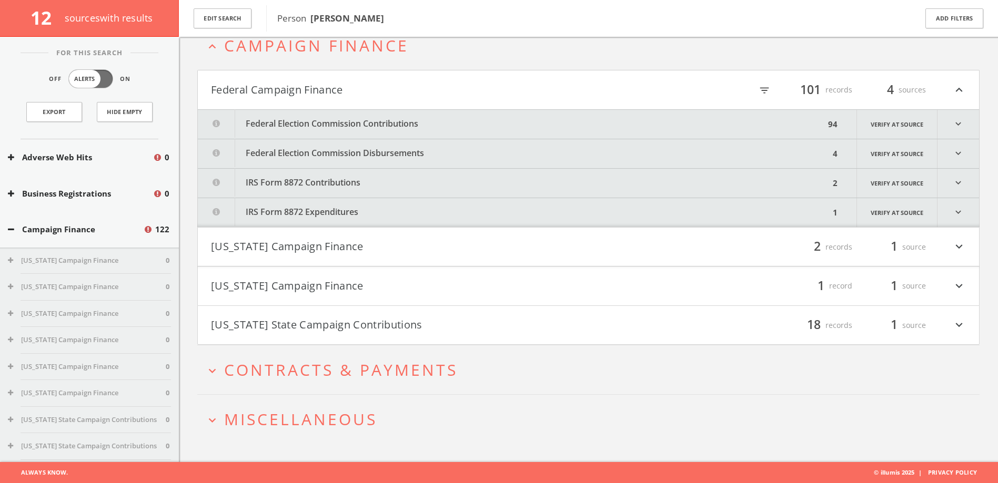
click at [718, 89] on icon "filter_list" at bounding box center [764, 91] width 12 height 12
type input "[PERSON_NAME]"
click at [718, 132] on button "Federal Election Commission Contributions" at bounding box center [511, 124] width 627 height 29
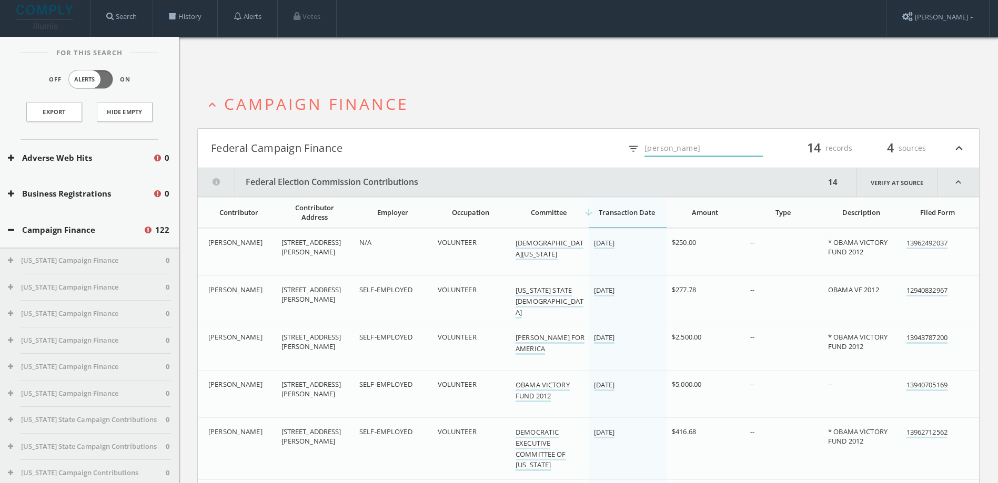
scroll to position [0, 0]
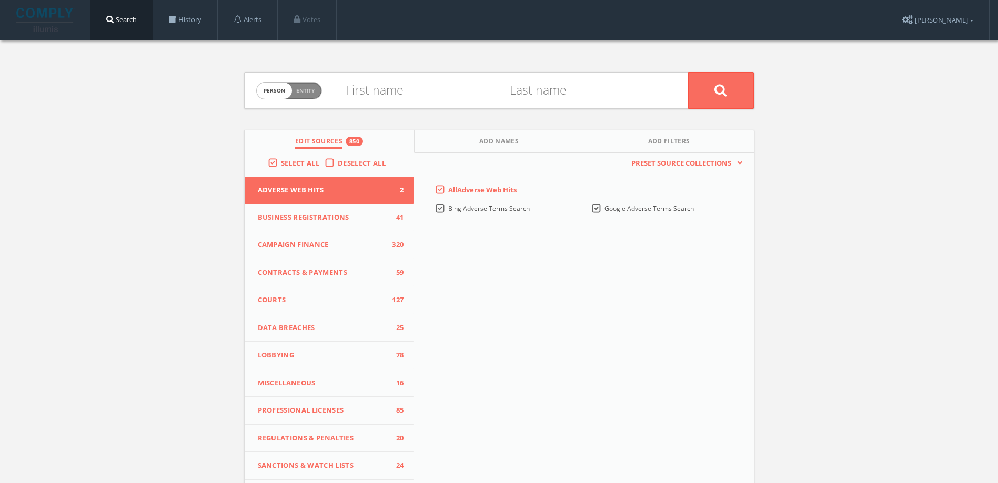
click at [289, 92] on span "person" at bounding box center [274, 91] width 35 height 16
checkbox input "true"
type input "The Tower Companies"
click at [709, 86] on button at bounding box center [721, 90] width 66 height 37
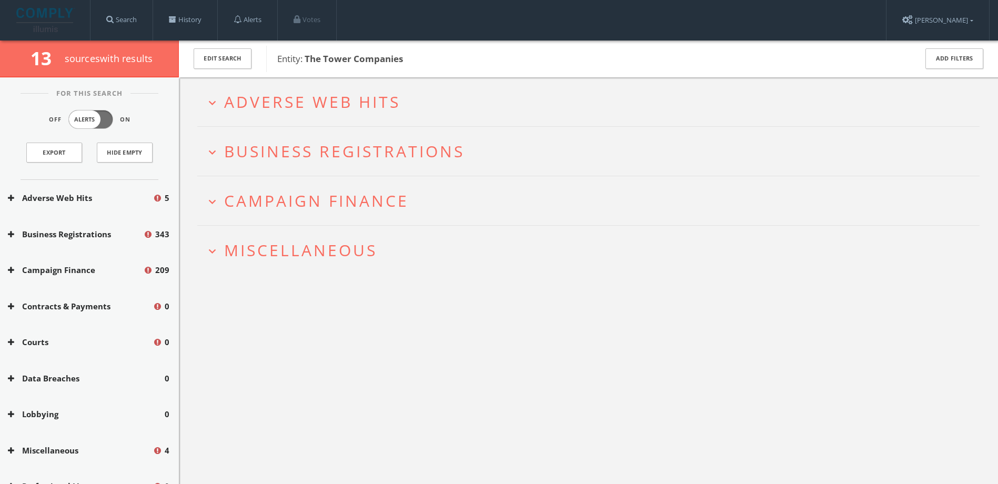
click at [365, 256] on span "Miscellaneous" at bounding box center [300, 250] width 153 height 22
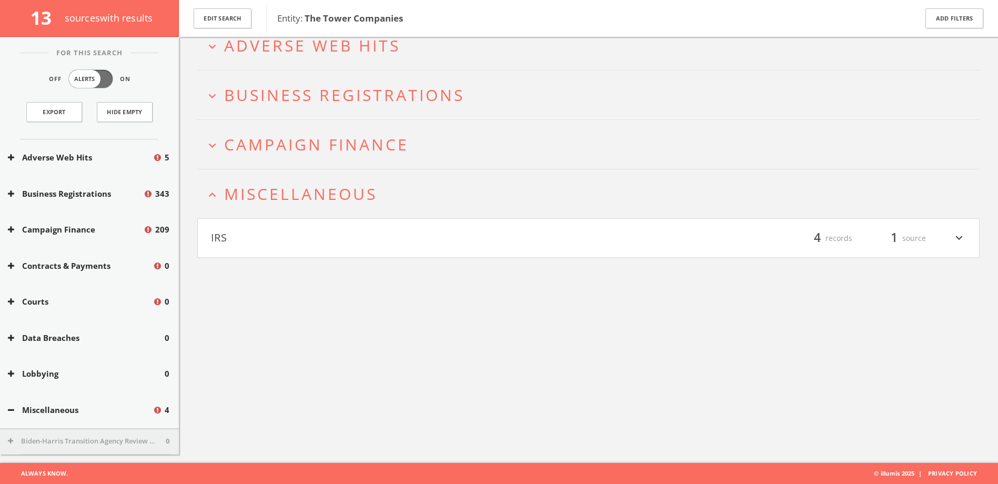
click at [346, 247] on h4 "IRS filter_list 4 records 1 source expand_more" at bounding box center [588, 238] width 781 height 39
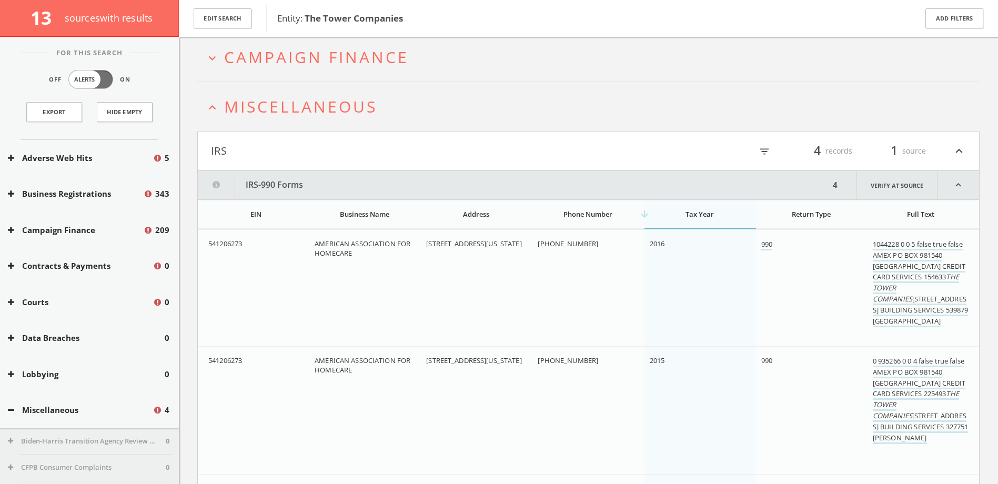
click at [315, 112] on span "Miscellaneous" at bounding box center [300, 107] width 153 height 22
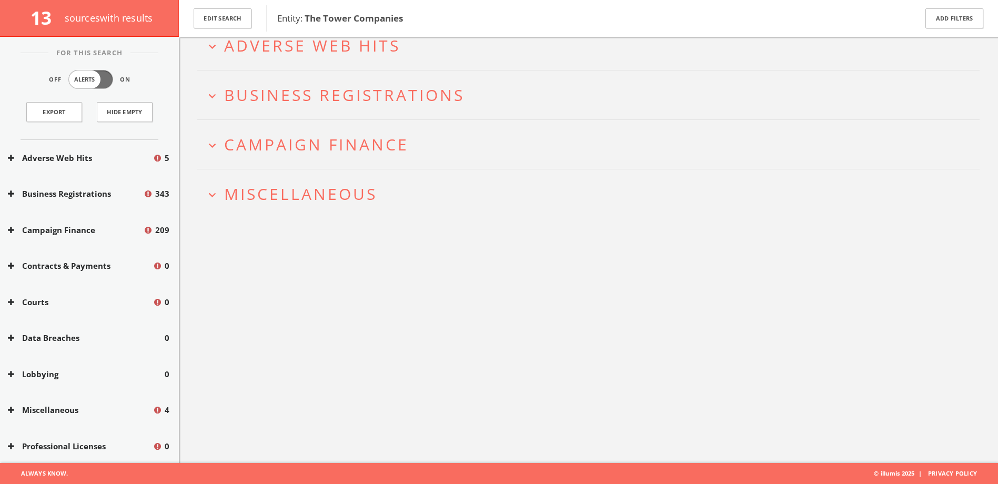
click at [335, 150] on span "Campaign Finance" at bounding box center [316, 145] width 185 height 22
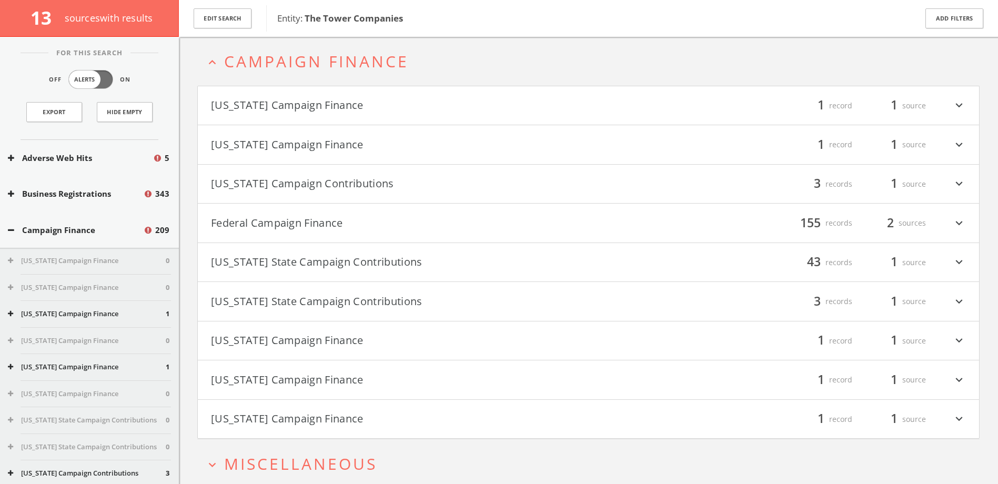
click at [334, 210] on h4 "Federal Campaign Finance filter_list 155 records 2 sources expand_more" at bounding box center [588, 223] width 781 height 39
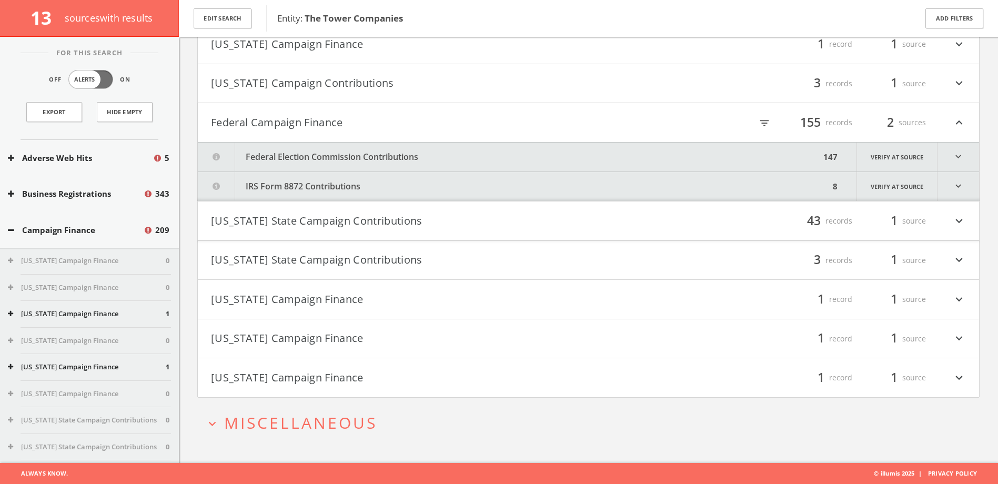
click at [395, 161] on button "Federal Election Commission Contributions" at bounding box center [509, 157] width 622 height 29
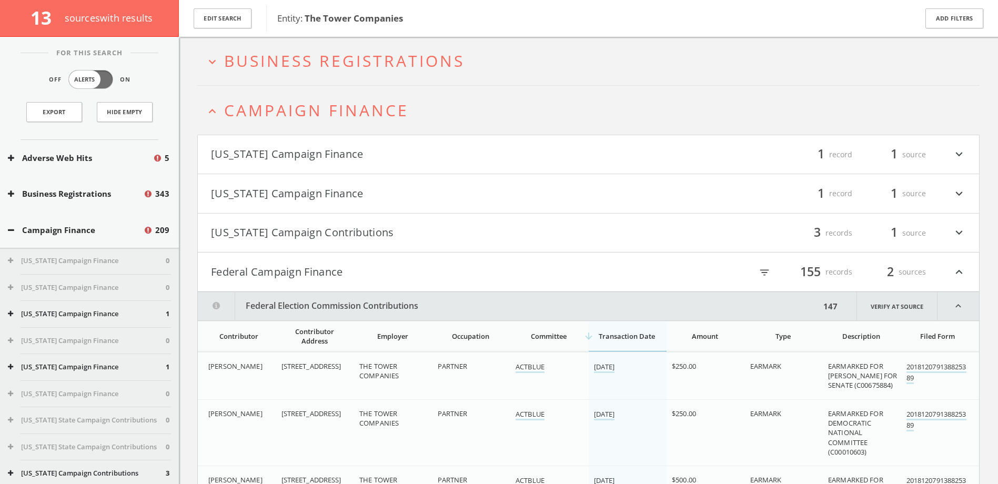
scroll to position [40, 0]
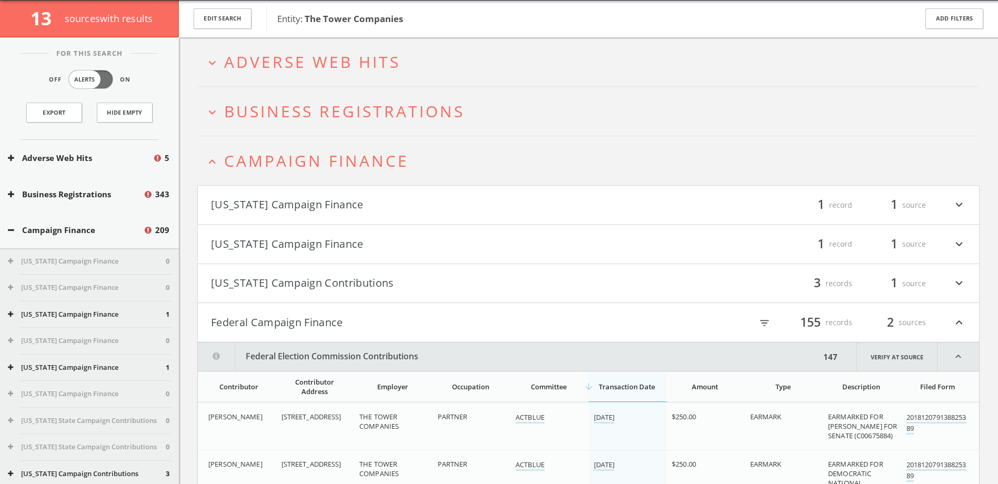
click at [292, 162] on span "Campaign Finance" at bounding box center [316, 161] width 185 height 22
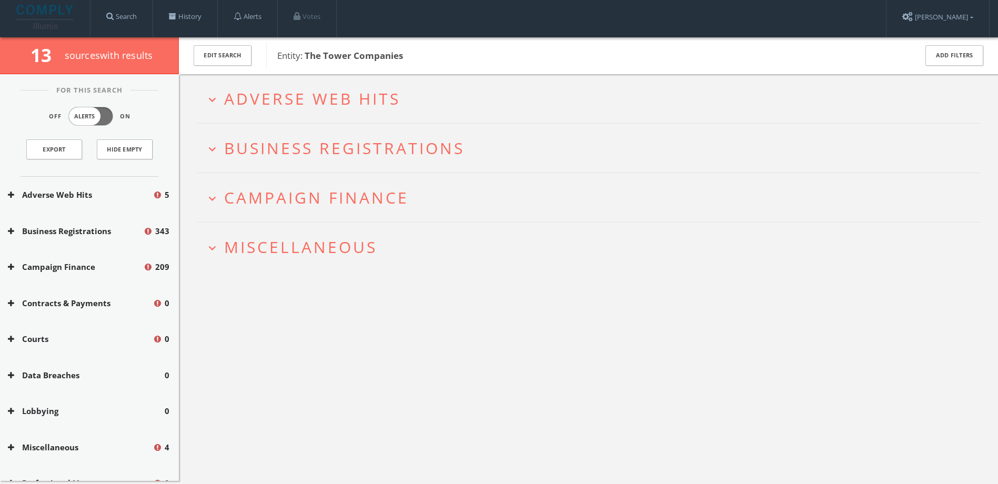
scroll to position [0, 0]
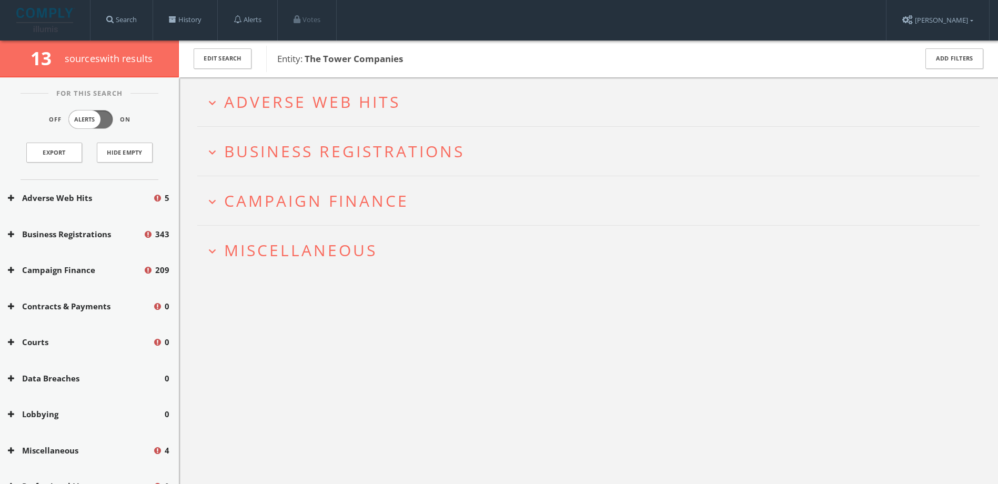
click at [346, 100] on span "Adverse Web Hits" at bounding box center [312, 102] width 176 height 22
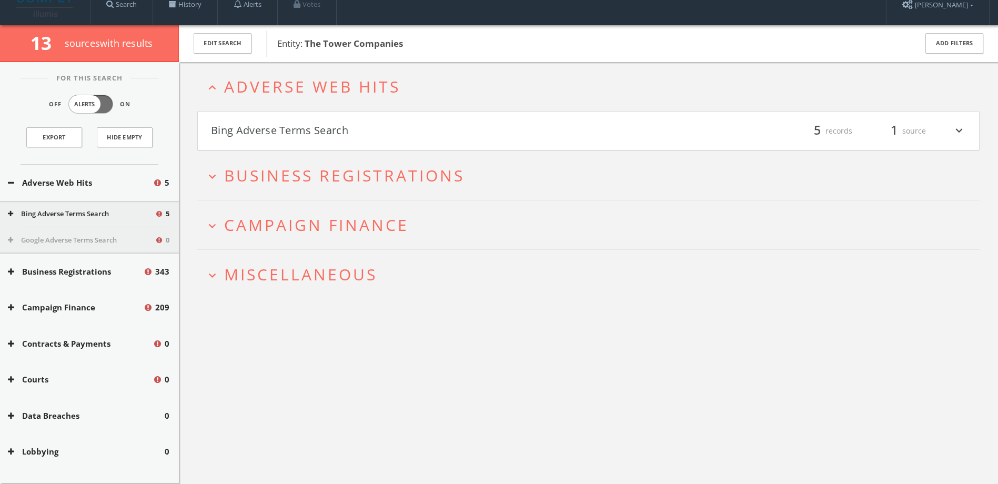
click at [354, 123] on h4 "Bing Adverse Terms Search filter_list 5 records 1 source expand_more" at bounding box center [588, 130] width 781 height 39
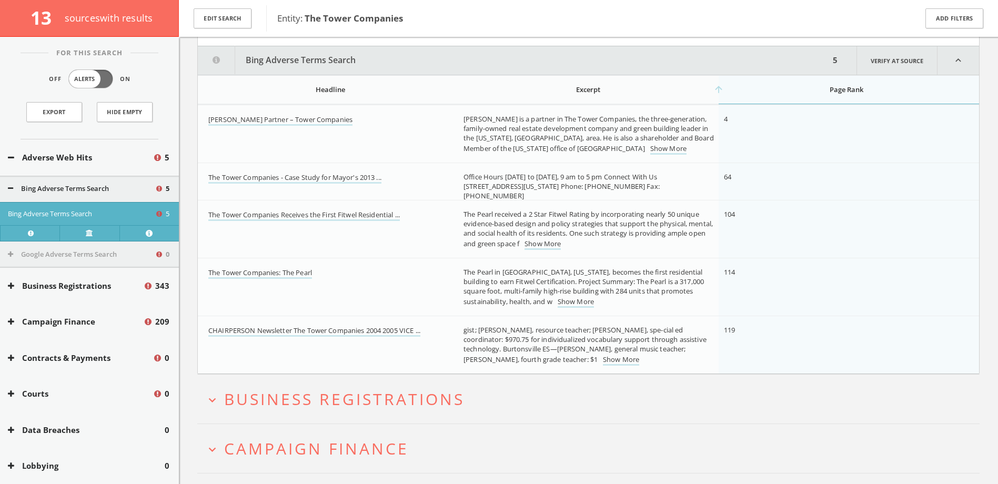
scroll to position [129, 0]
